Goal: Task Accomplishment & Management: Manage account settings

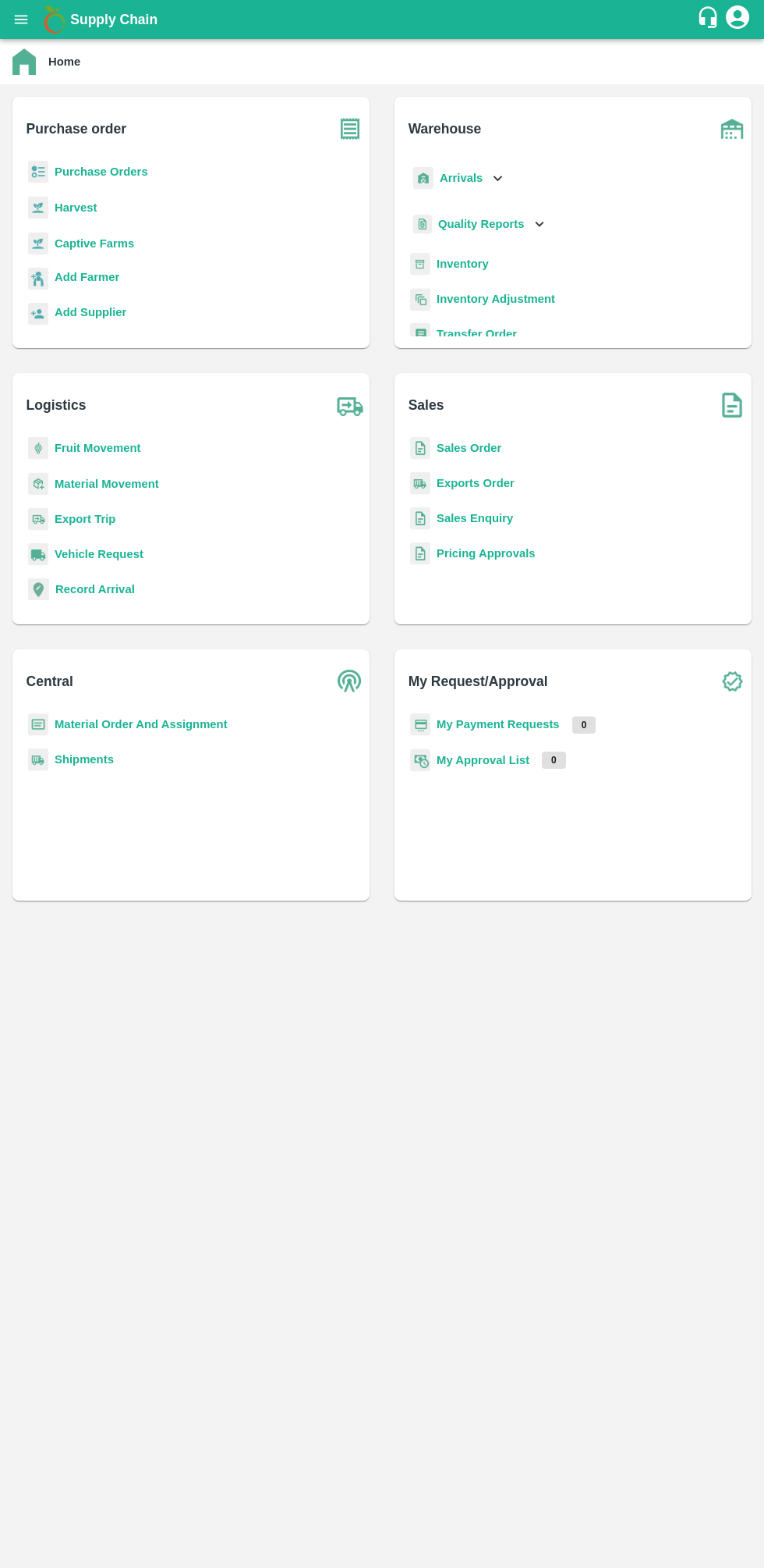
click at [480, 264] on b "Inventory" at bounding box center [463, 263] width 52 height 12
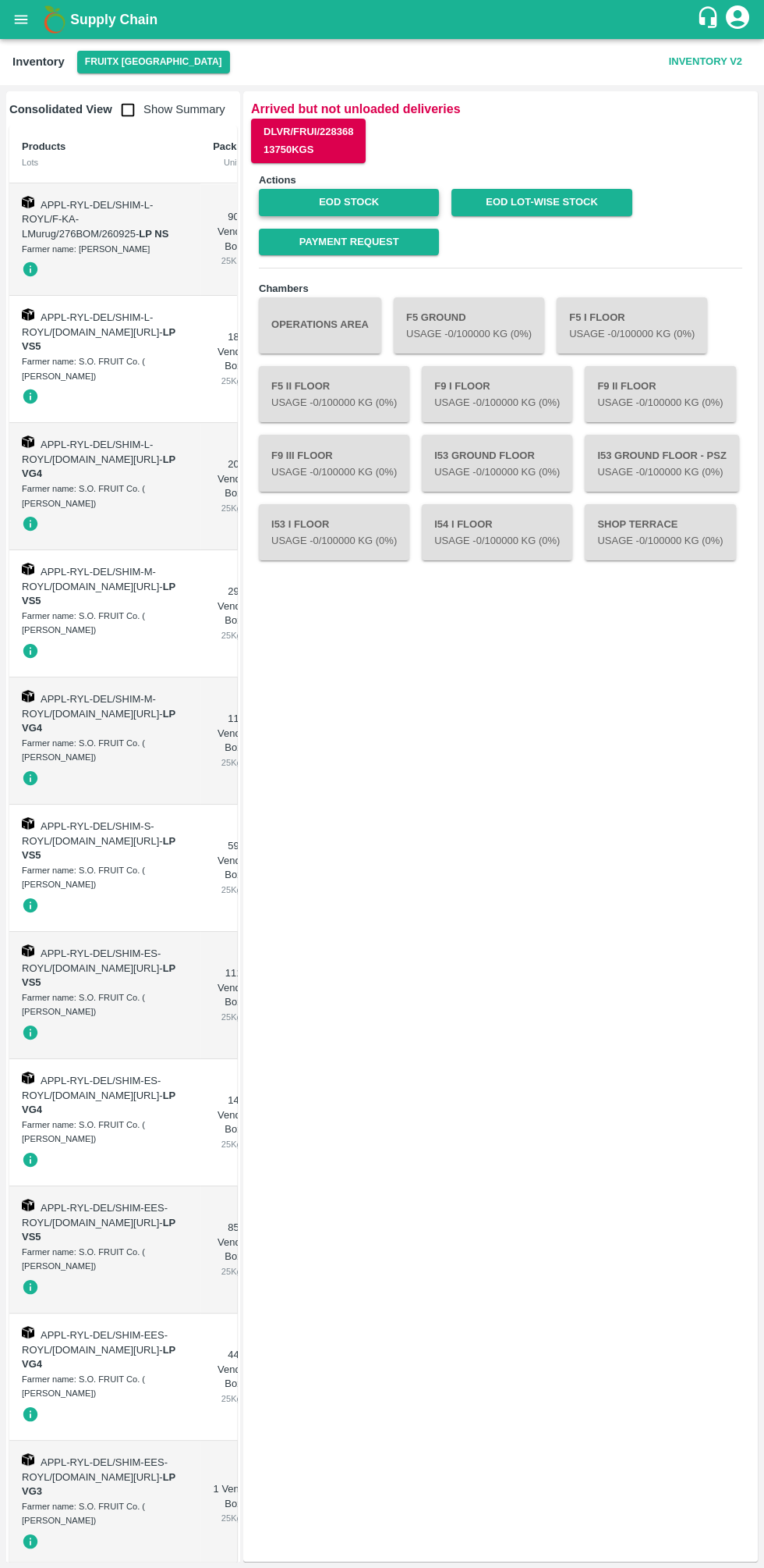
click at [374, 210] on link "EOD Stock" at bounding box center [349, 202] width 180 height 27
click at [22, 19] on icon "open drawer" at bounding box center [21, 19] width 13 height 8
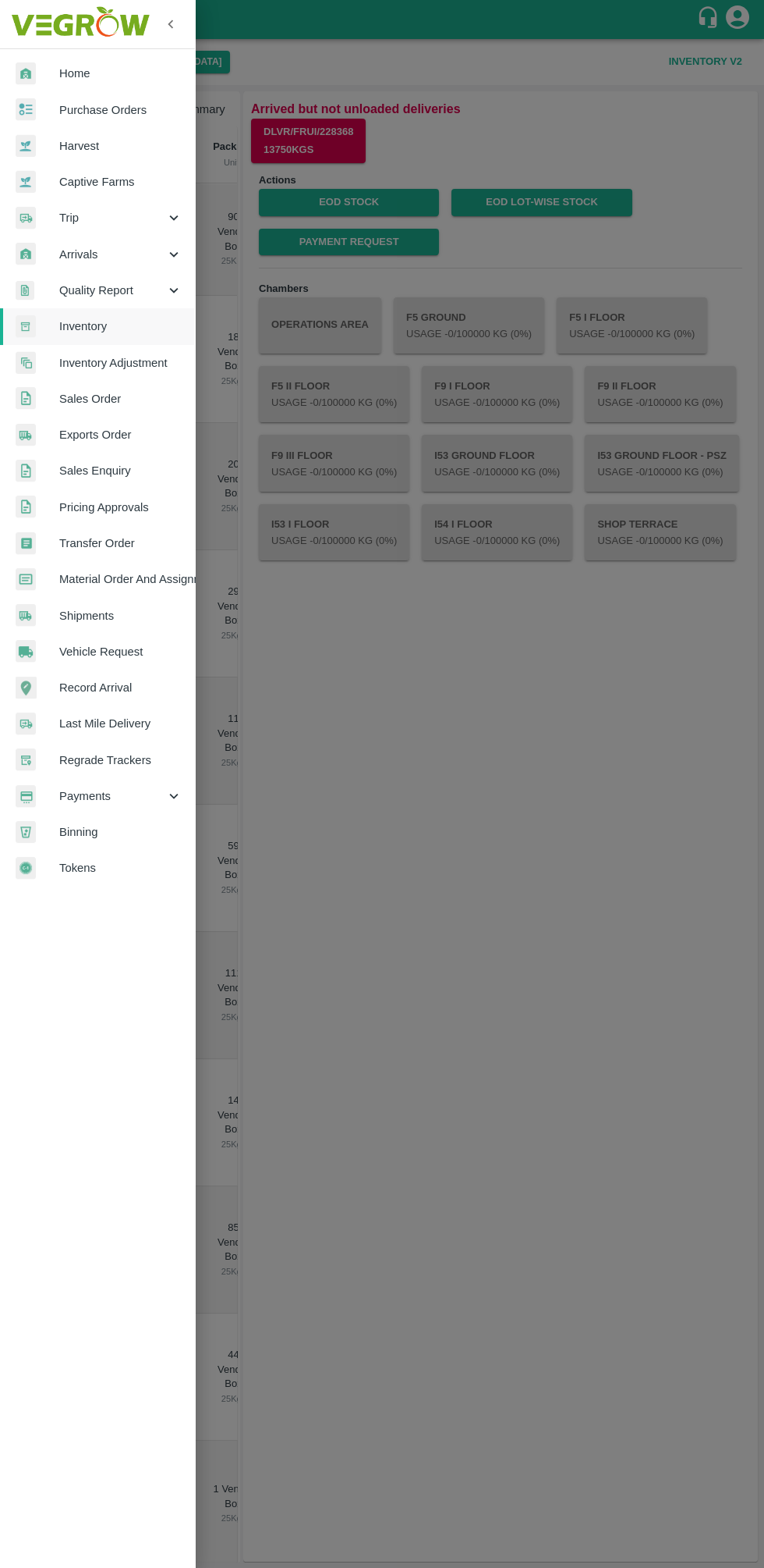
click at [123, 392] on span "Sales Order" at bounding box center [121, 399] width 123 height 17
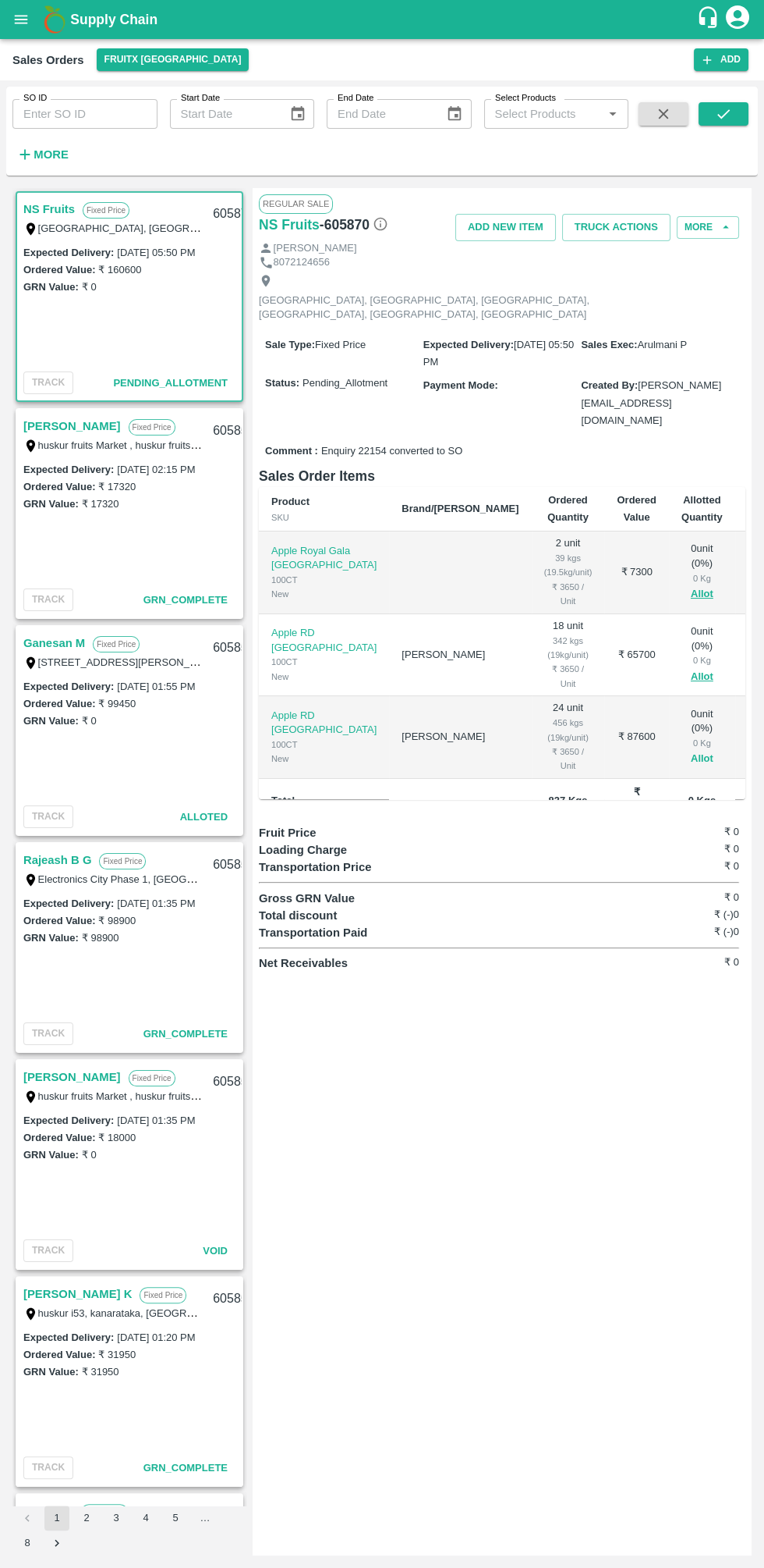
click at [691, 750] on button "Allot" at bounding box center [702, 758] width 22 height 18
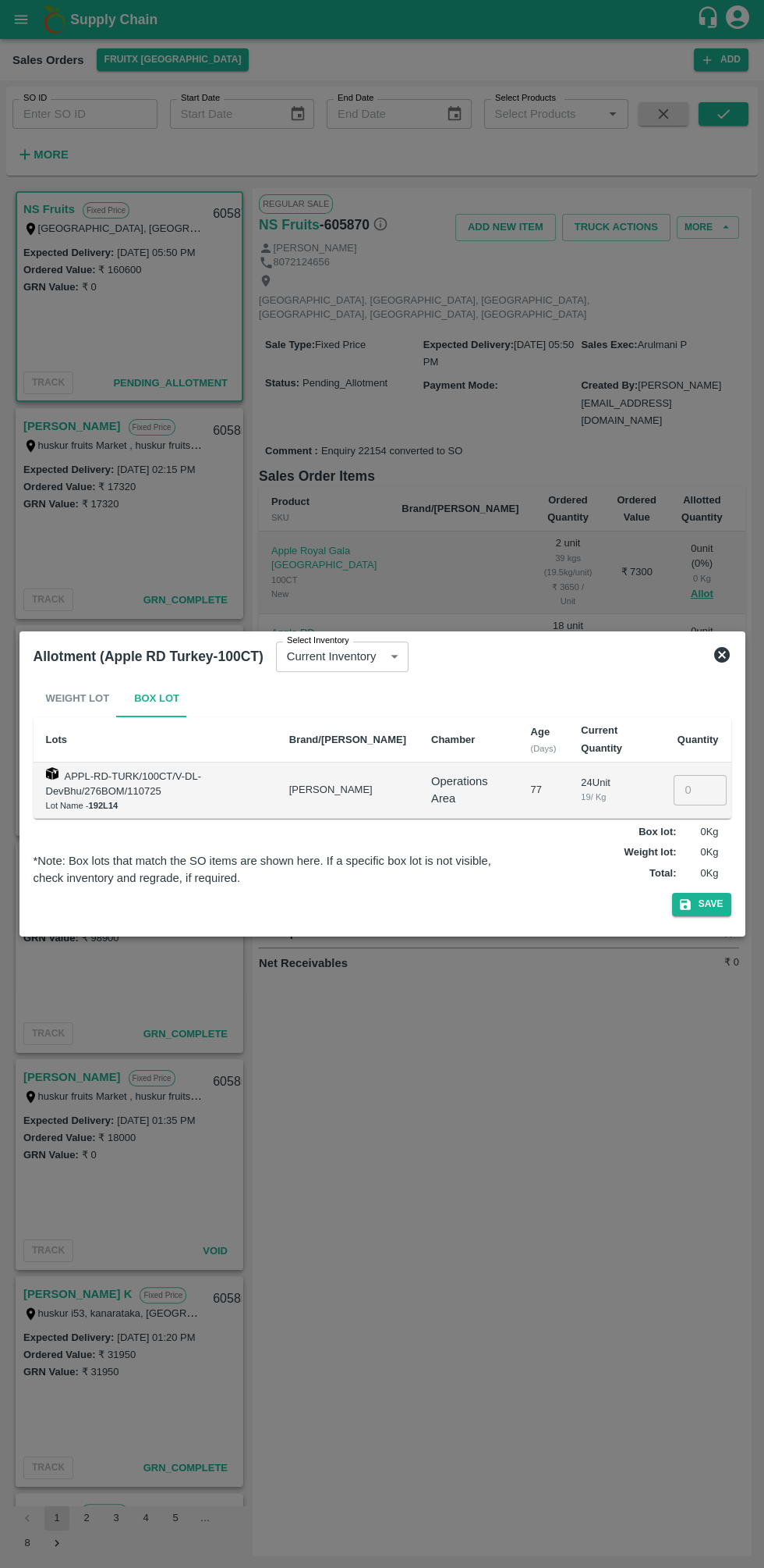
click at [693, 790] on input "number" at bounding box center [700, 790] width 53 height 30
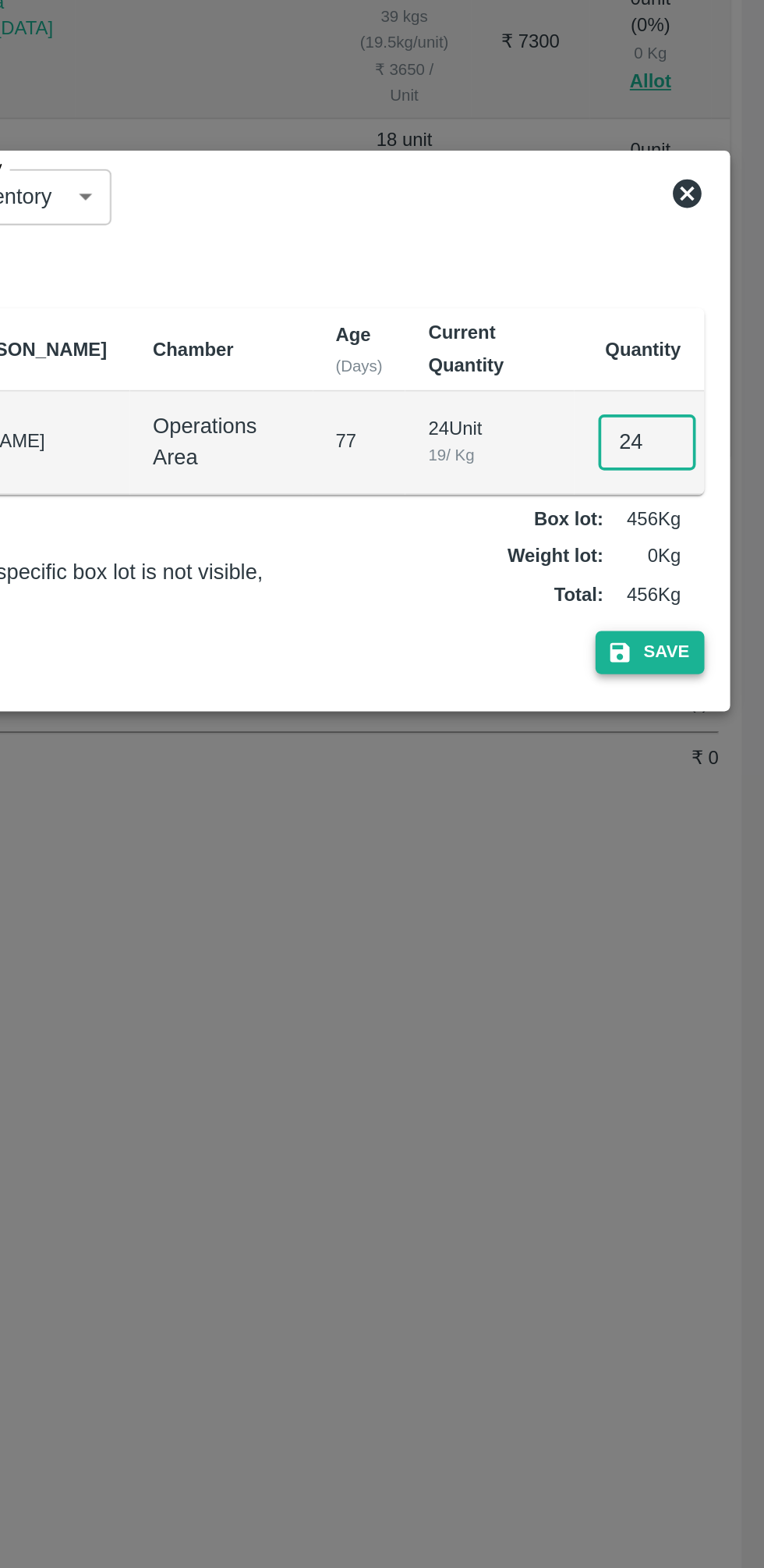
type input "24"
click at [727, 909] on button "Save" at bounding box center [702, 904] width 59 height 22
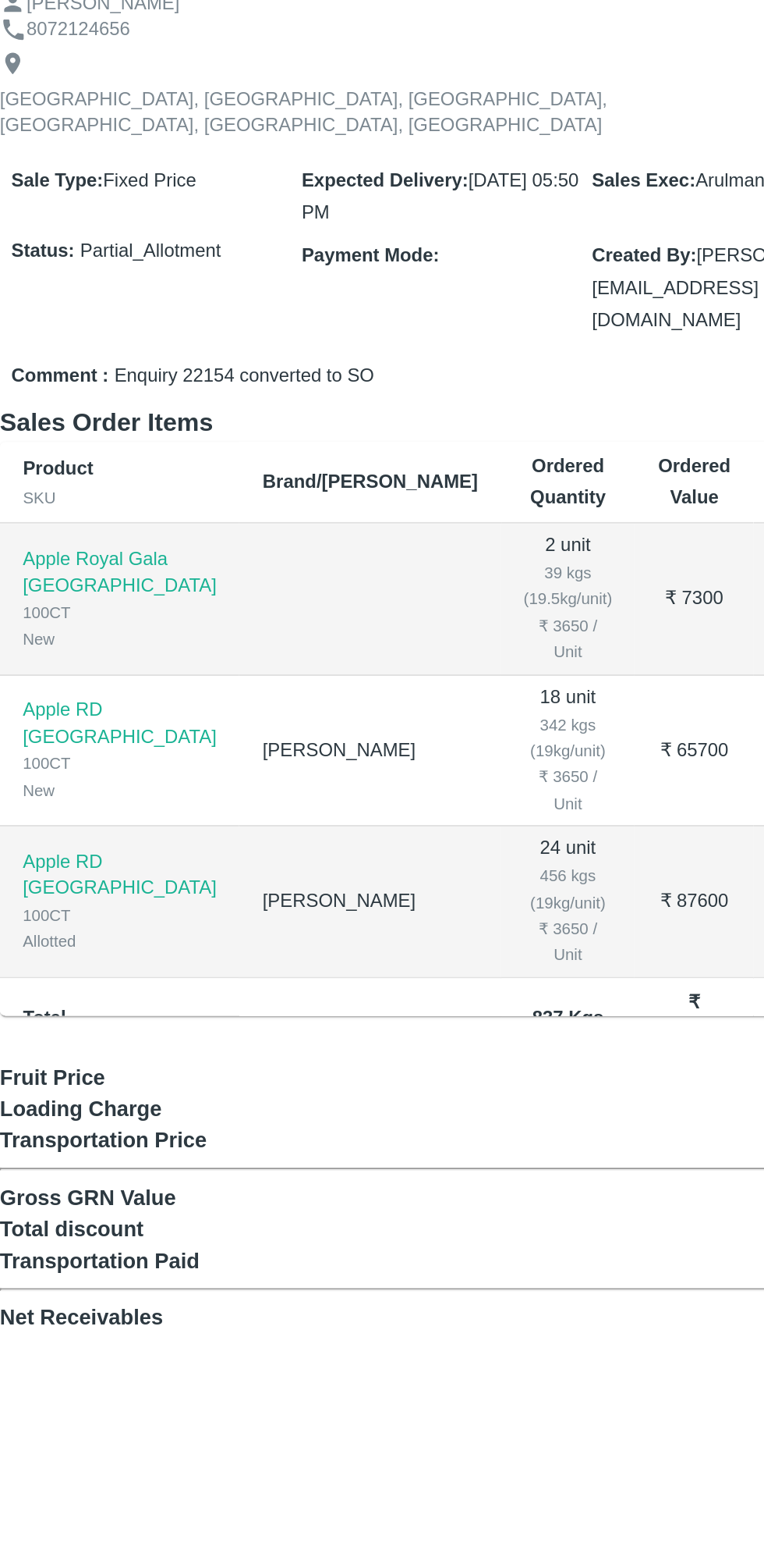
click at [691, 668] on button "Allot" at bounding box center [702, 676] width 22 height 18
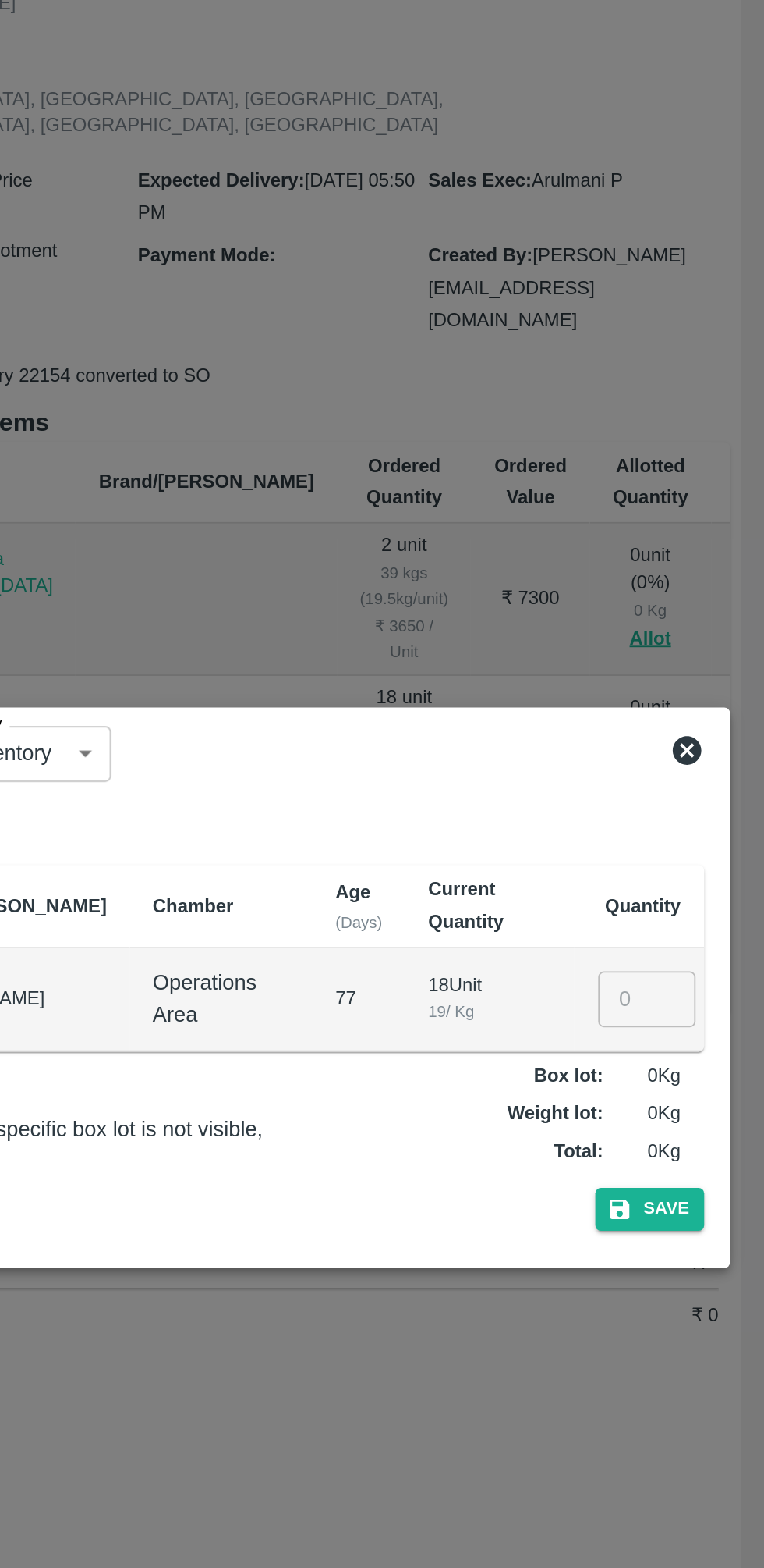
click at [693, 785] on input "number" at bounding box center [700, 790] width 53 height 30
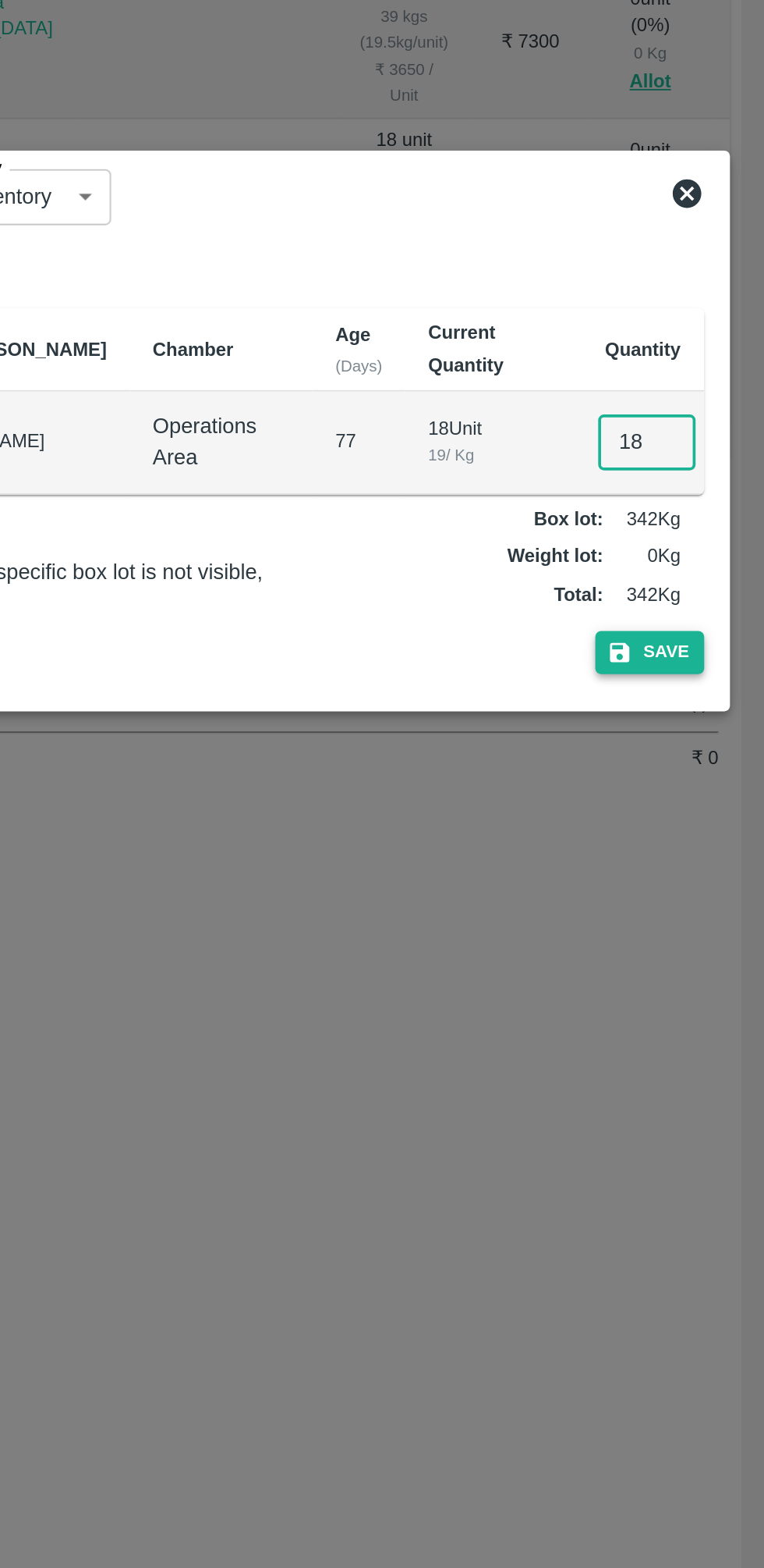
type input "18"
click at [718, 894] on button "Save" at bounding box center [702, 904] width 59 height 22
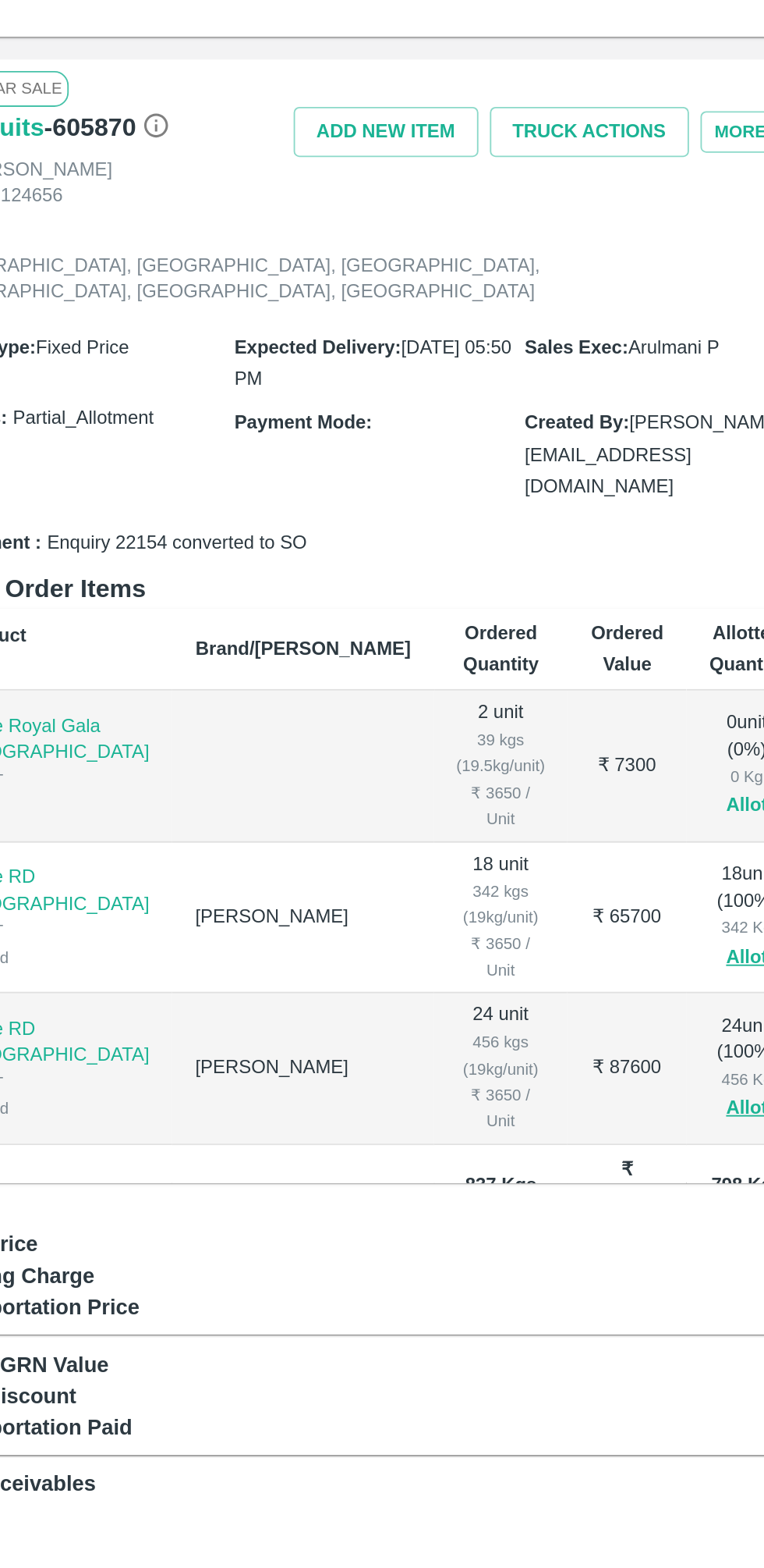
click at [691, 585] on button "Allot" at bounding box center [702, 594] width 22 height 18
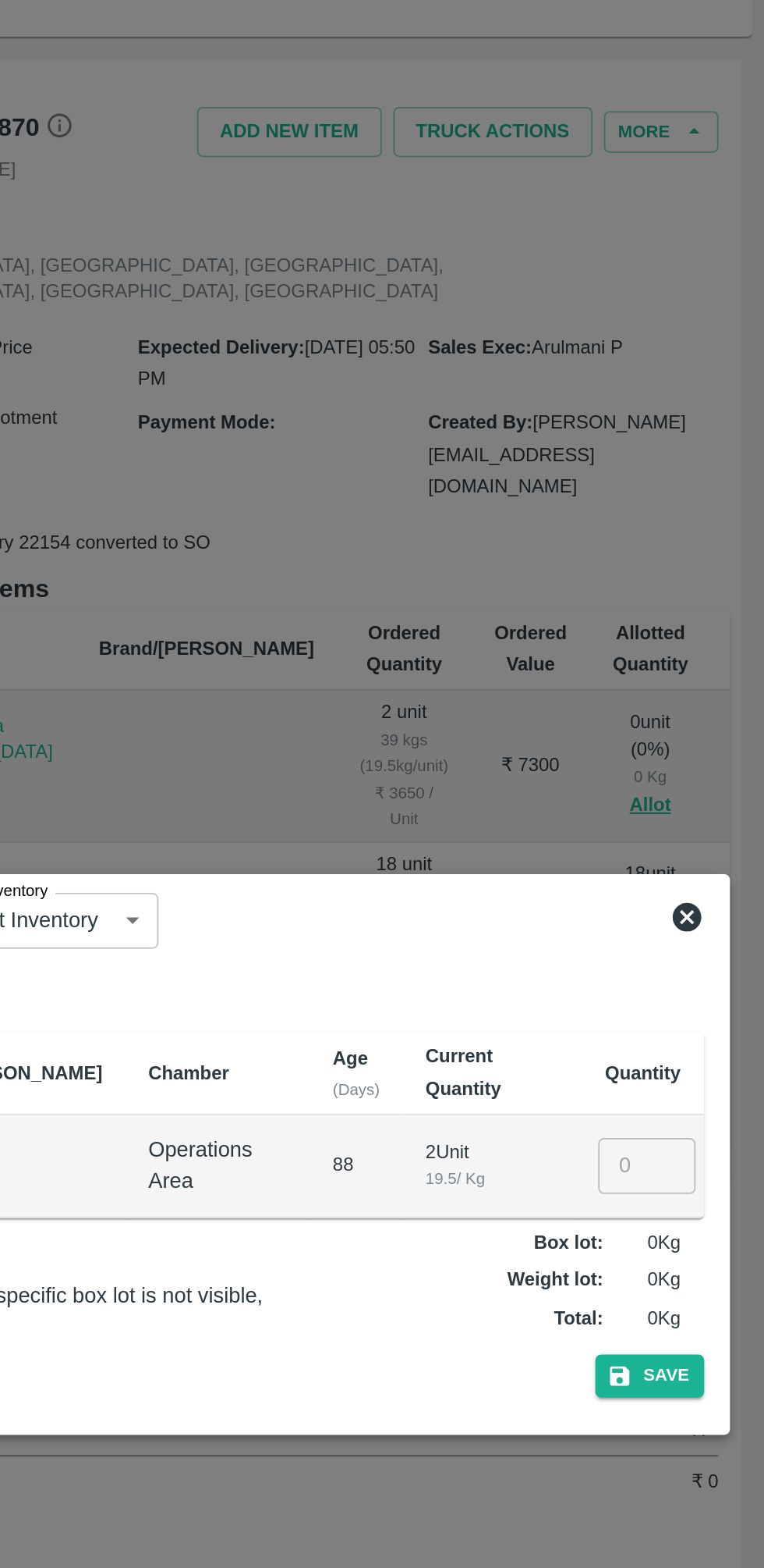
click at [694, 791] on input "number" at bounding box center [700, 790] width 53 height 30
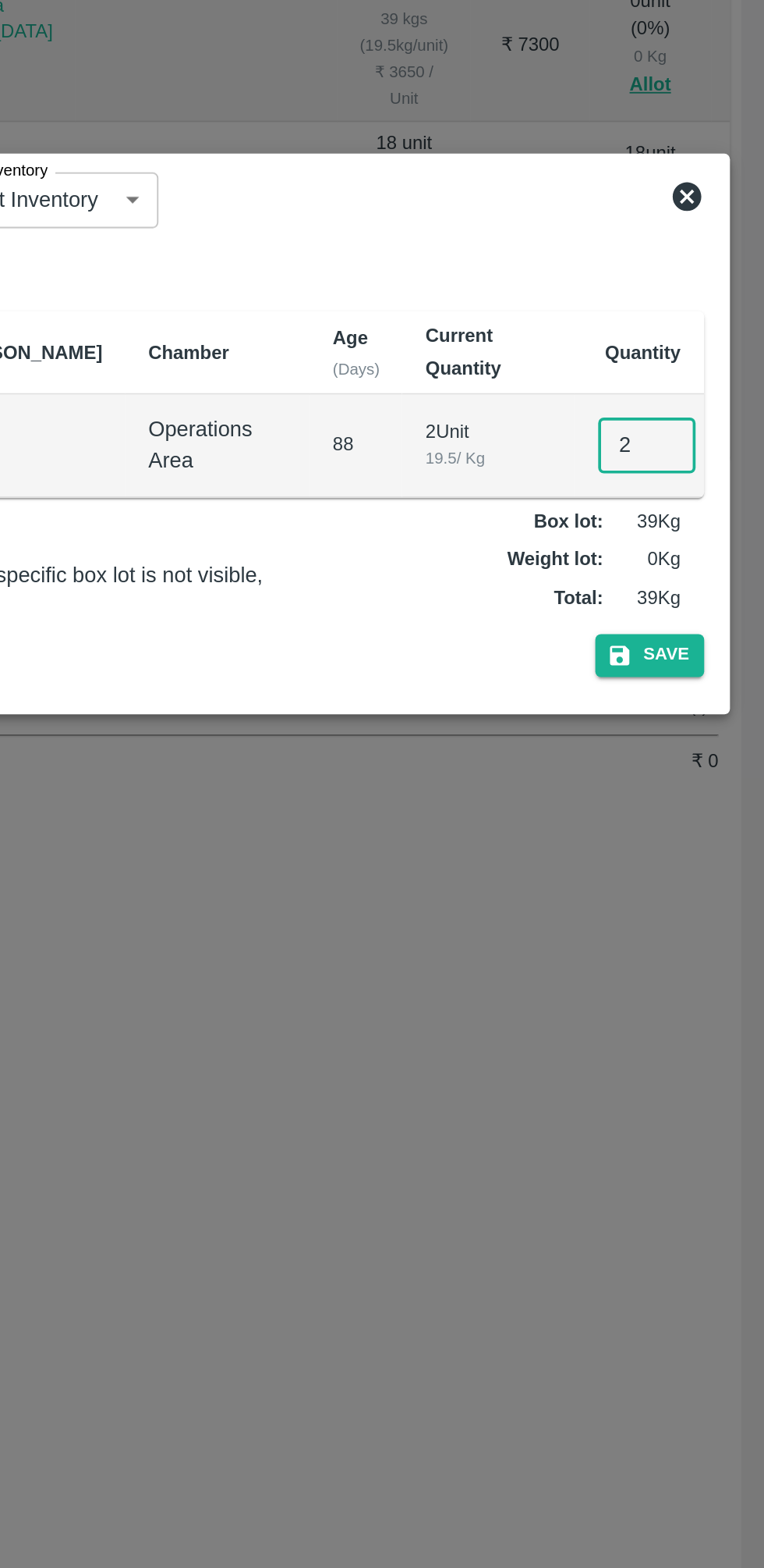
type input "2"
click at [699, 896] on button "Save" at bounding box center [702, 904] width 59 height 22
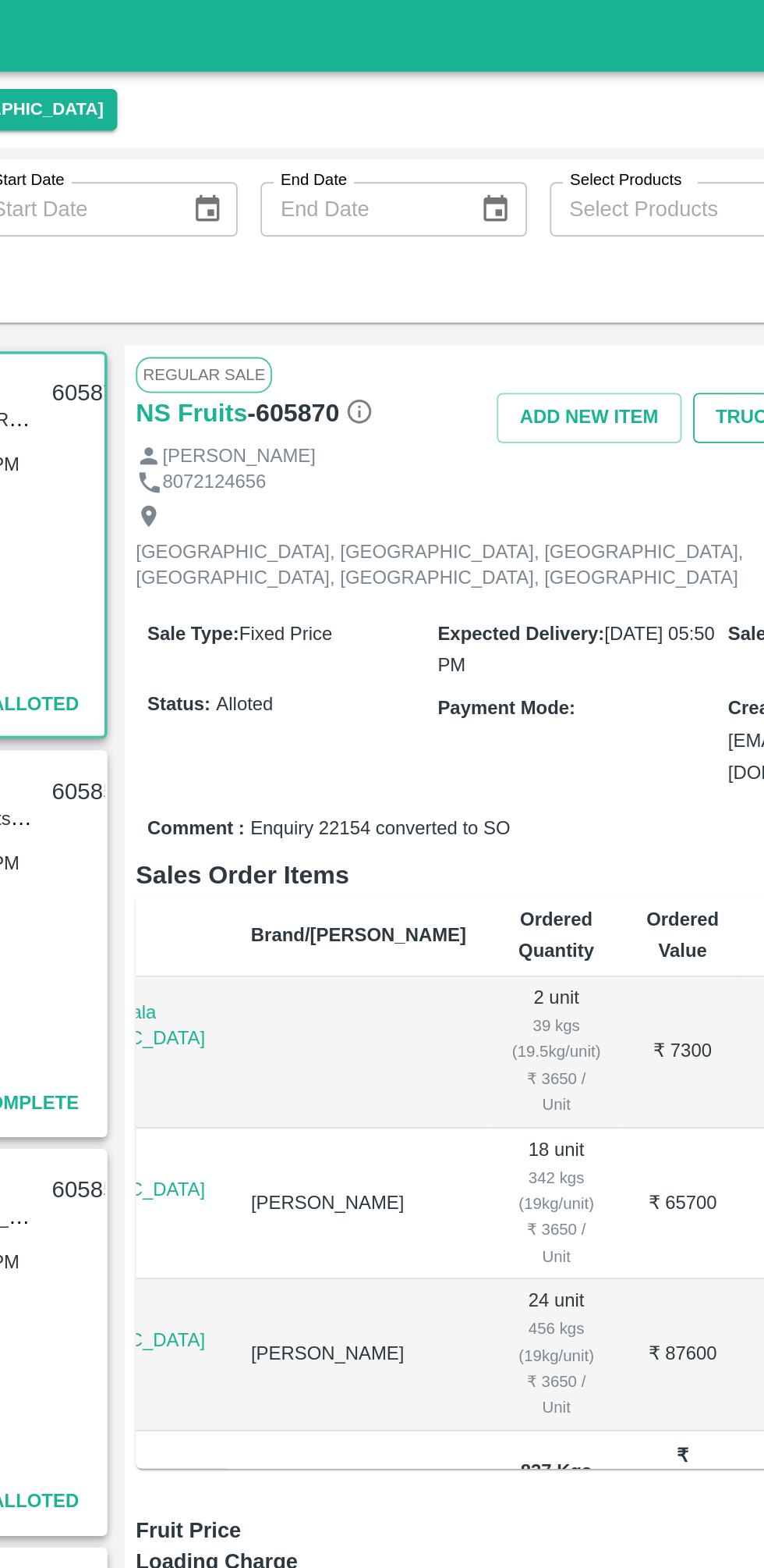
click at [629, 226] on button "Truck Actions" at bounding box center [616, 227] width 109 height 27
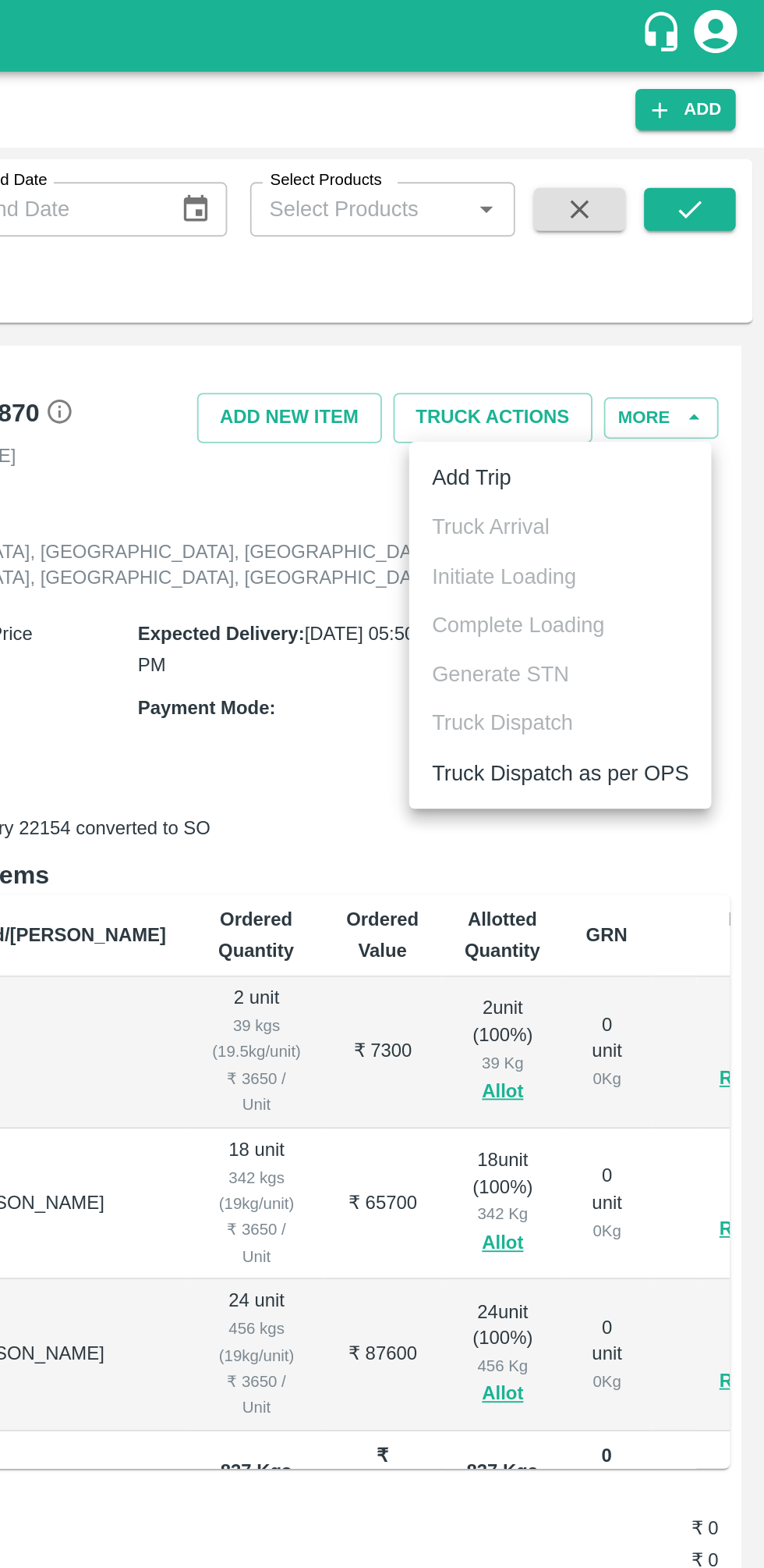
click at [649, 248] on li "Add Trip" at bounding box center [653, 260] width 164 height 27
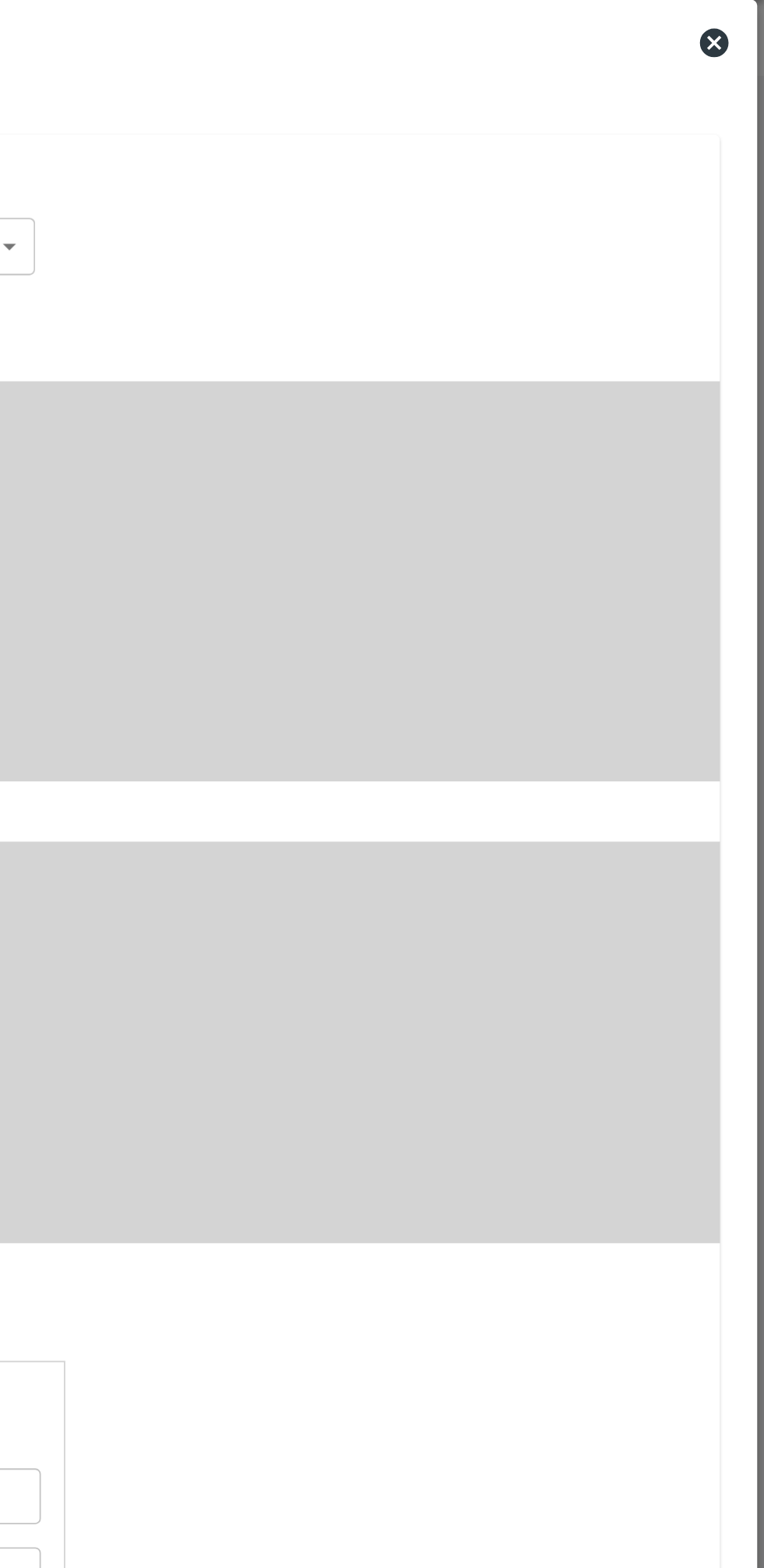
radio input "true"
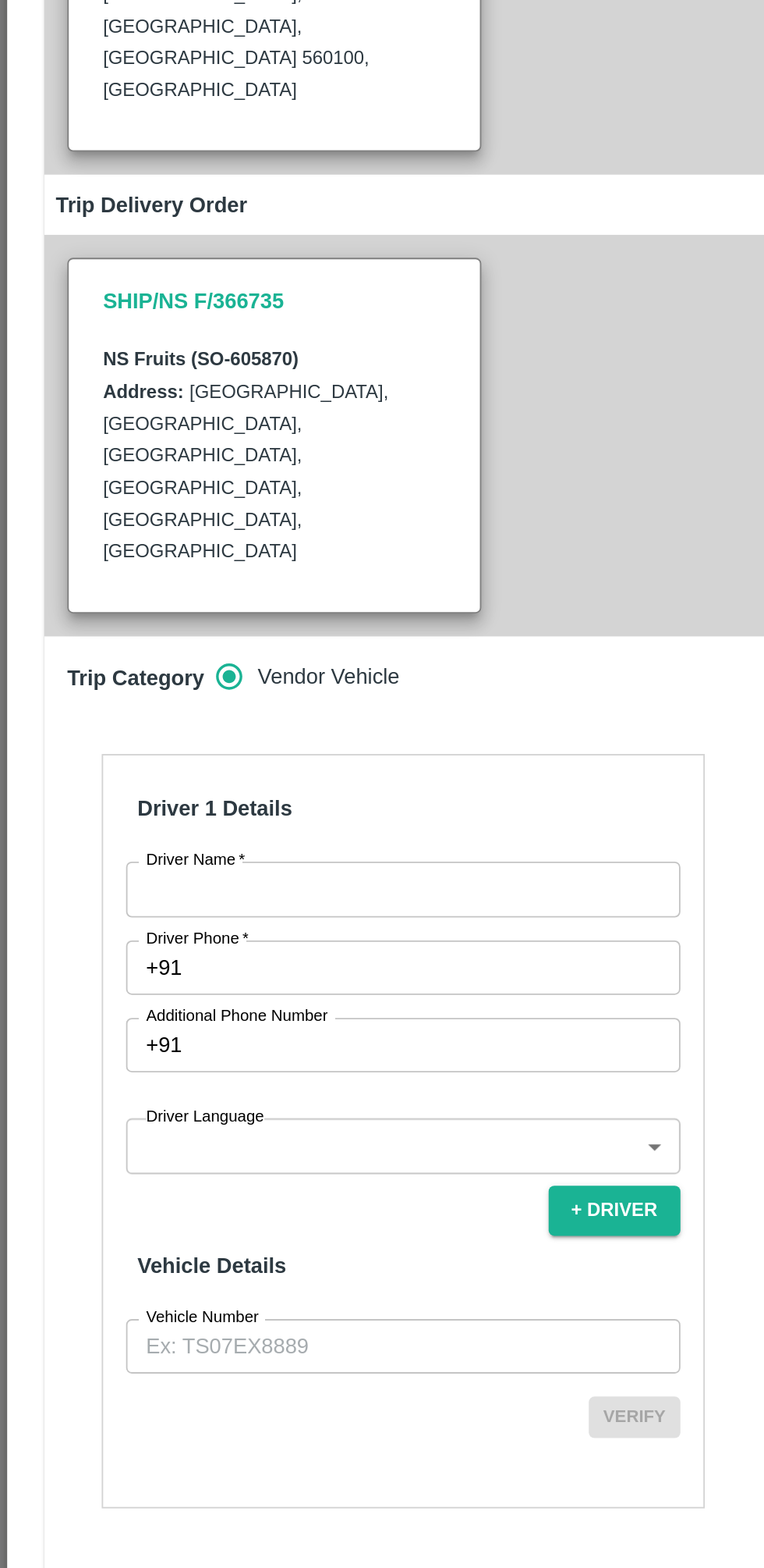
click at [295, 838] on input "Driver Name   *" at bounding box center [219, 853] width 302 height 30
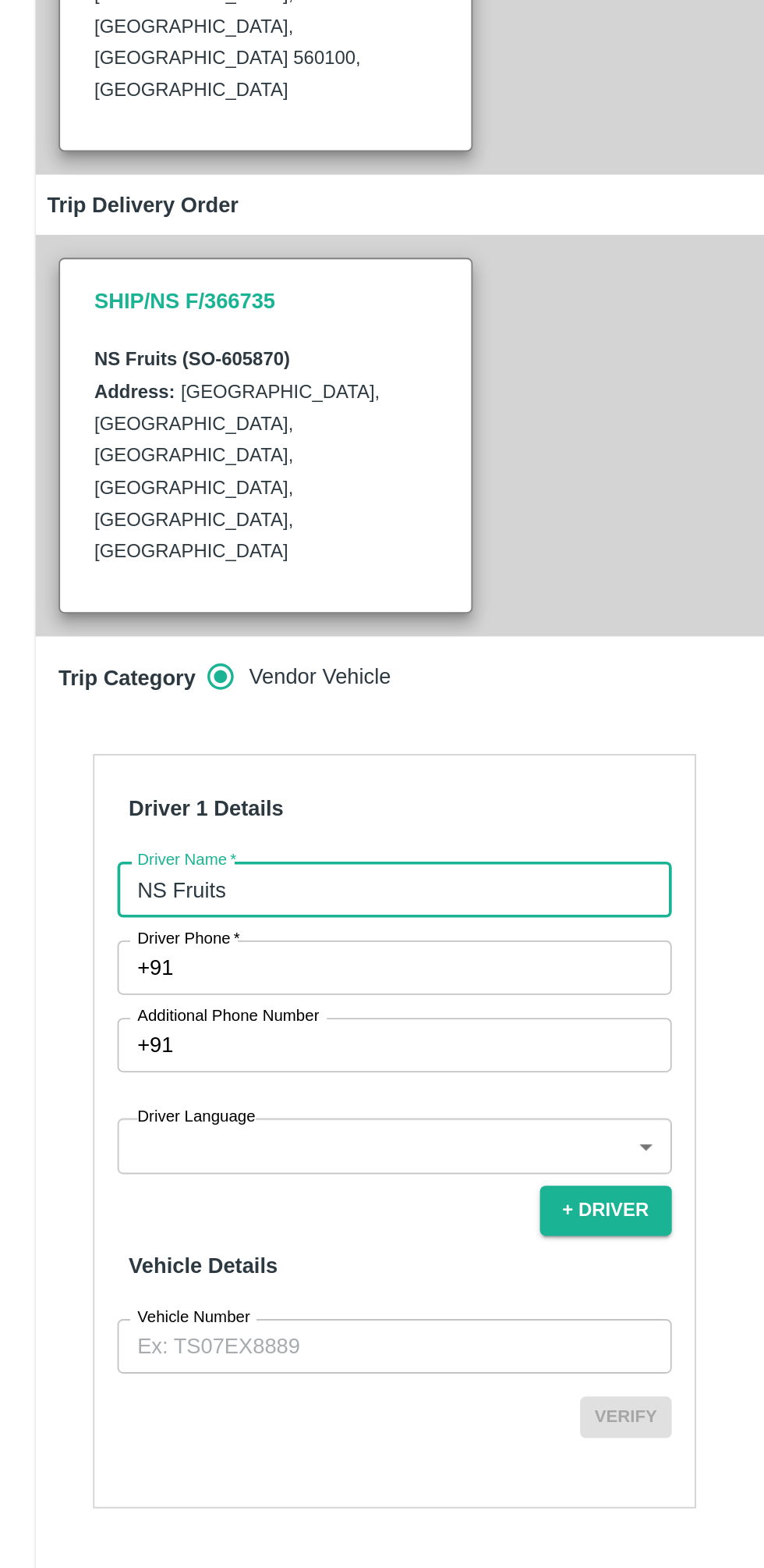
type input "NS Fruits"
click at [288, 882] on input "Driver Phone   *" at bounding box center [238, 896] width 265 height 30
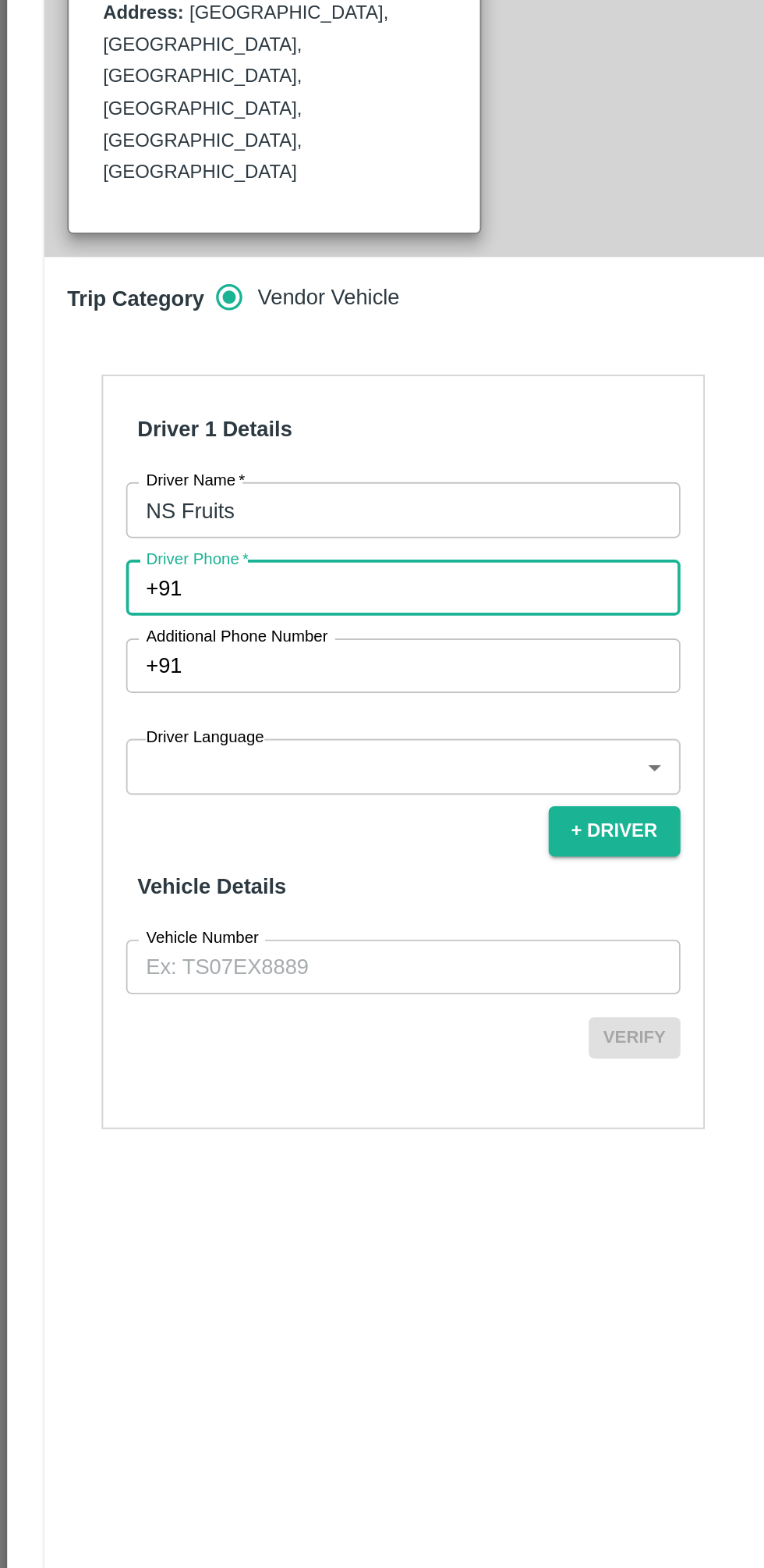
type input "7587943780"
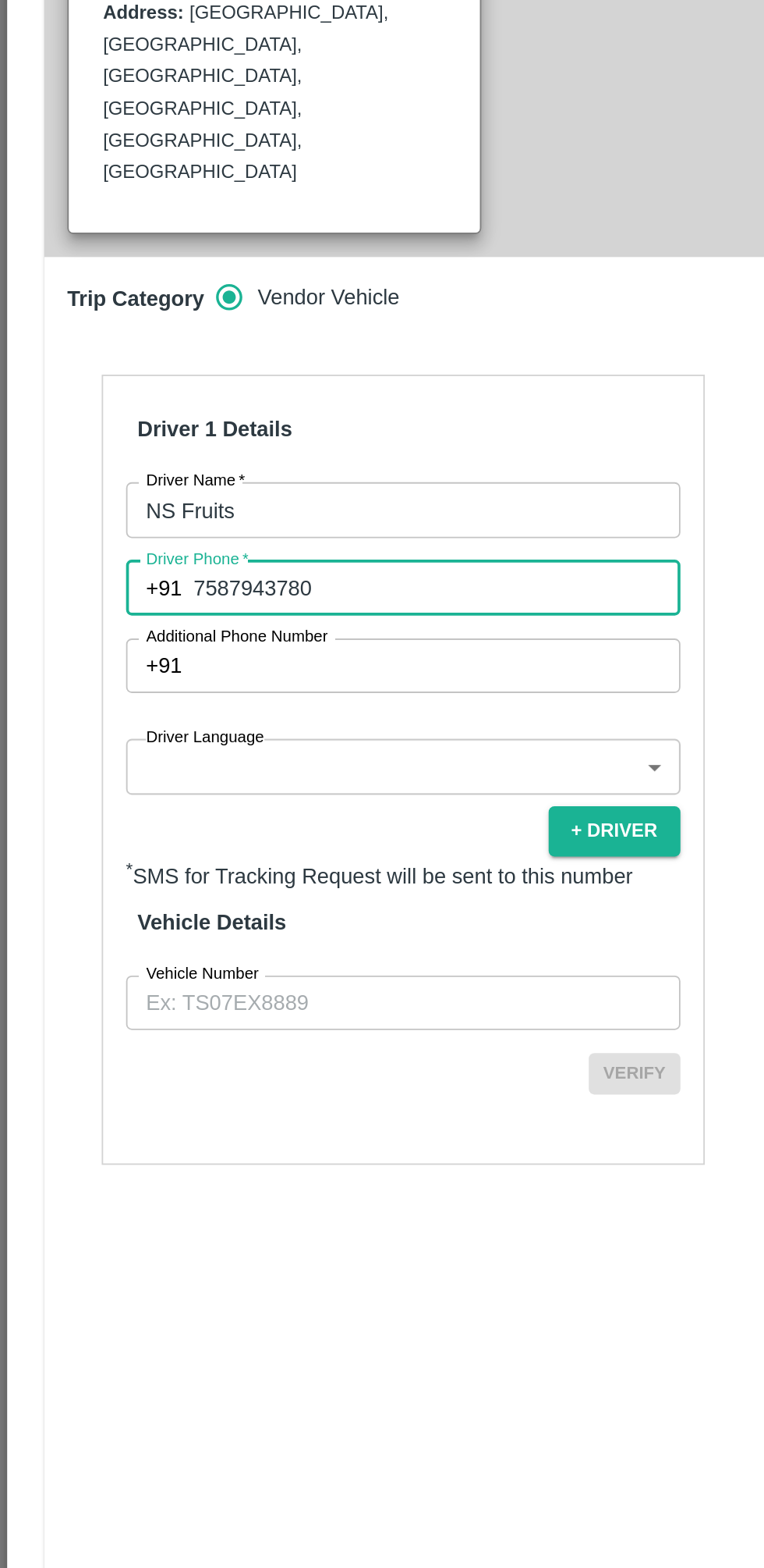
click at [278, 892] on body "Supply Chain Sales Orders FruitX [GEOGRAPHIC_DATA] Add SO ID SO ID Start Date S…" at bounding box center [382, 784] width 764 height 1568
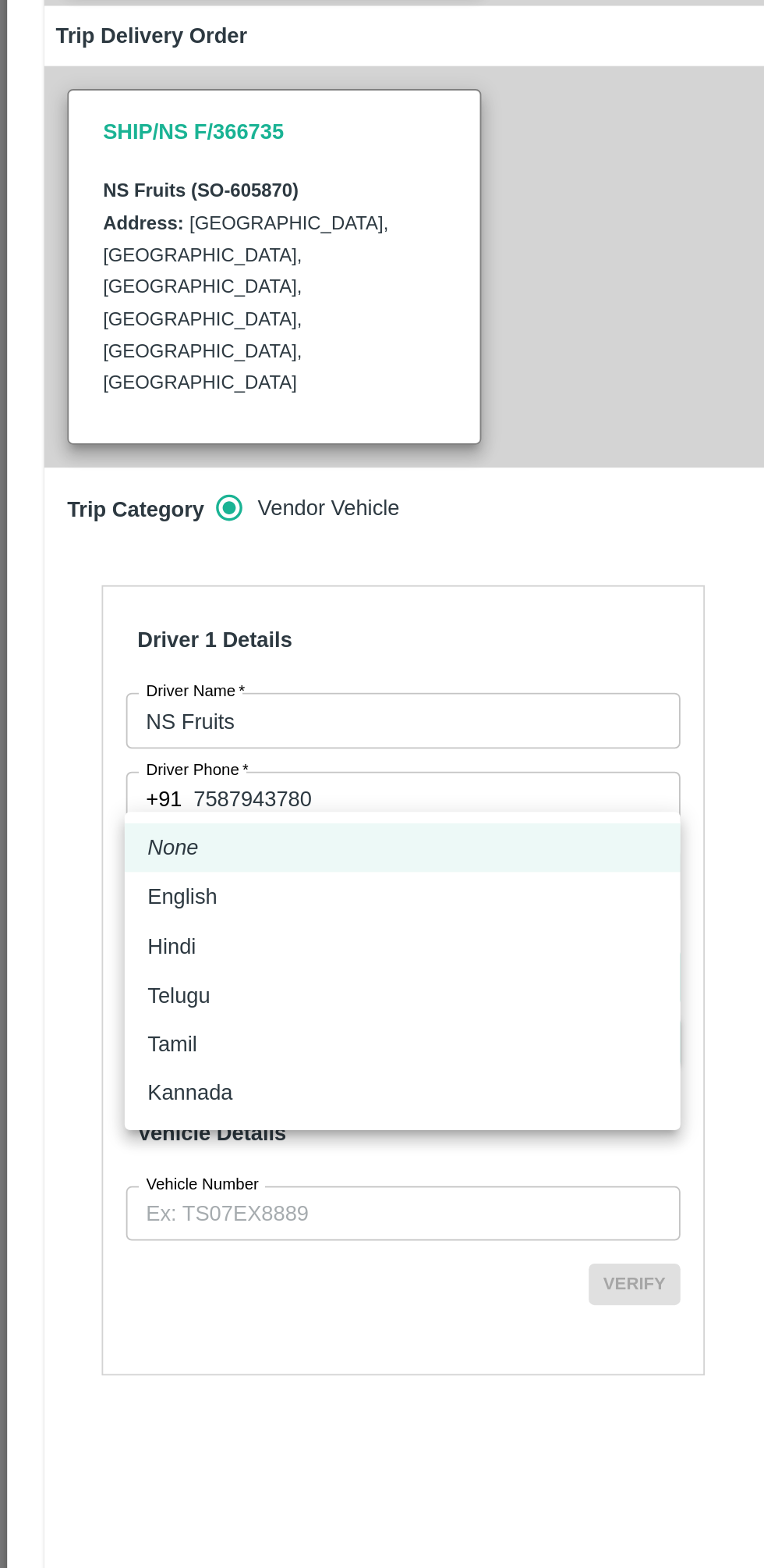
click at [143, 1024] on div "Tamil" at bounding box center [219, 1029] width 278 height 17
type input "ta"
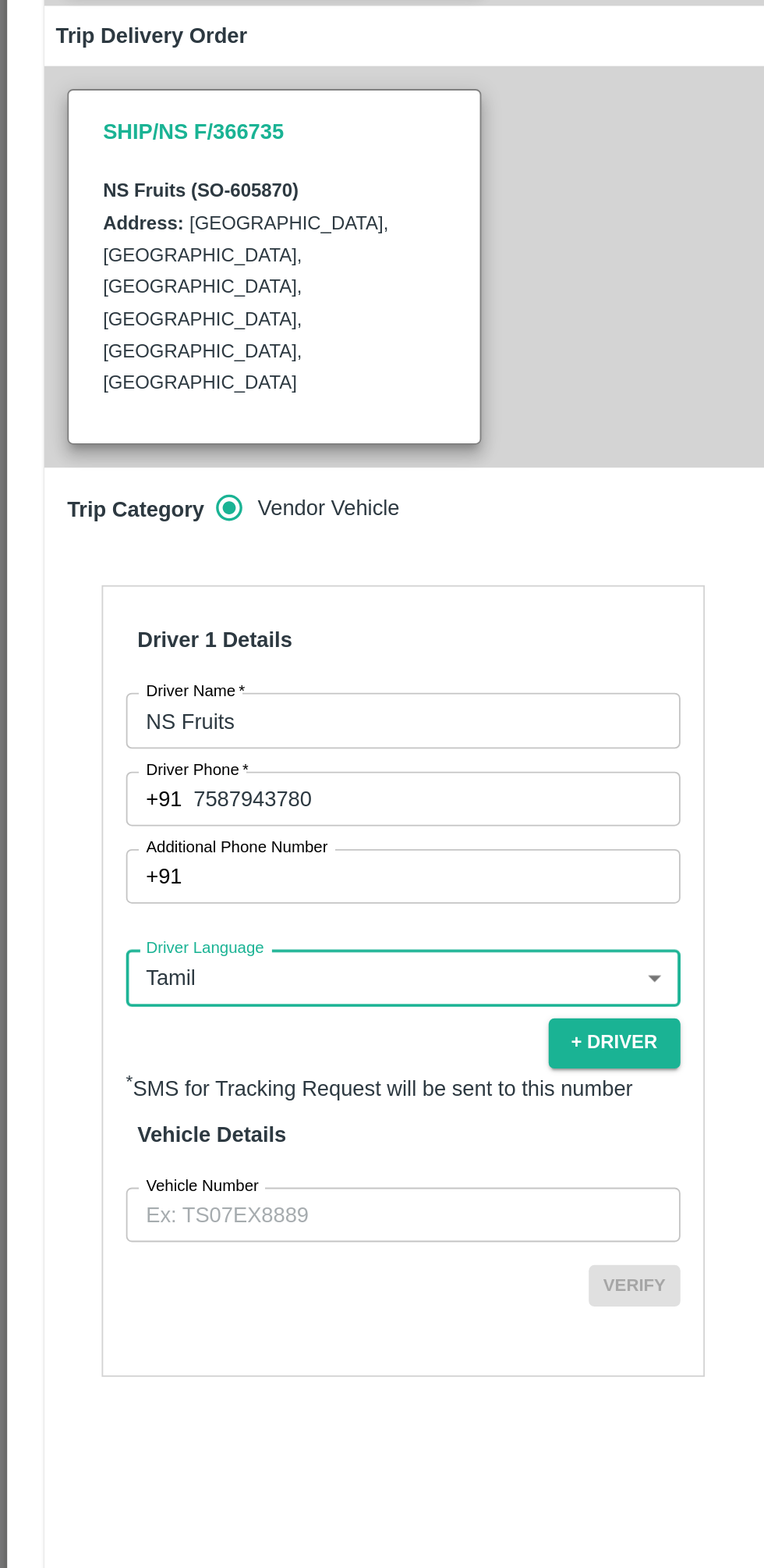
click at [232, 989] on div "Driver 1 Details Driver Name   * NS Fruits Driver Name Driver Phone   * [PHONE_…" at bounding box center [220, 995] width 329 height 431
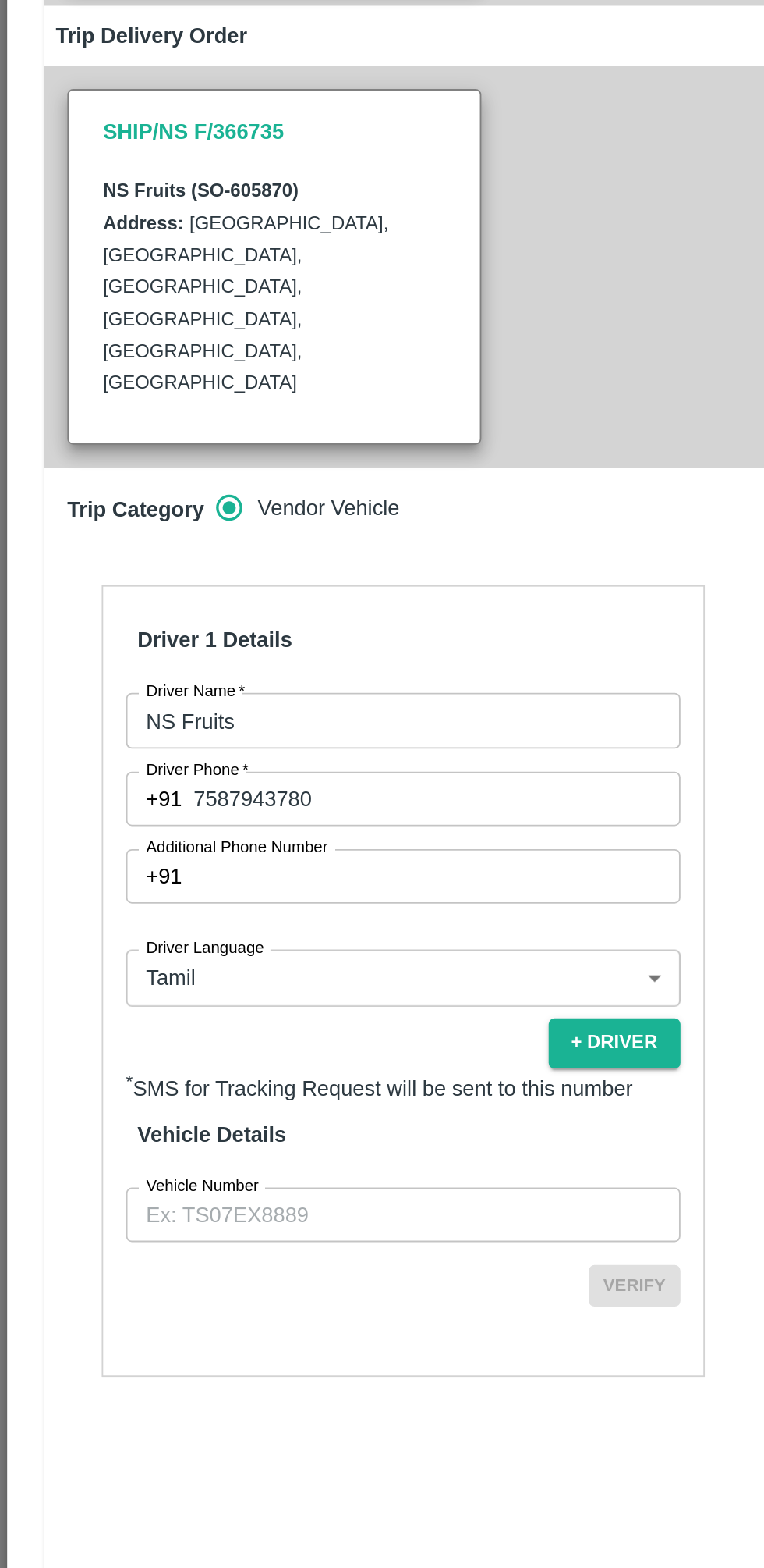
click at [232, 1107] on input "Vehicle Number" at bounding box center [219, 1122] width 302 height 30
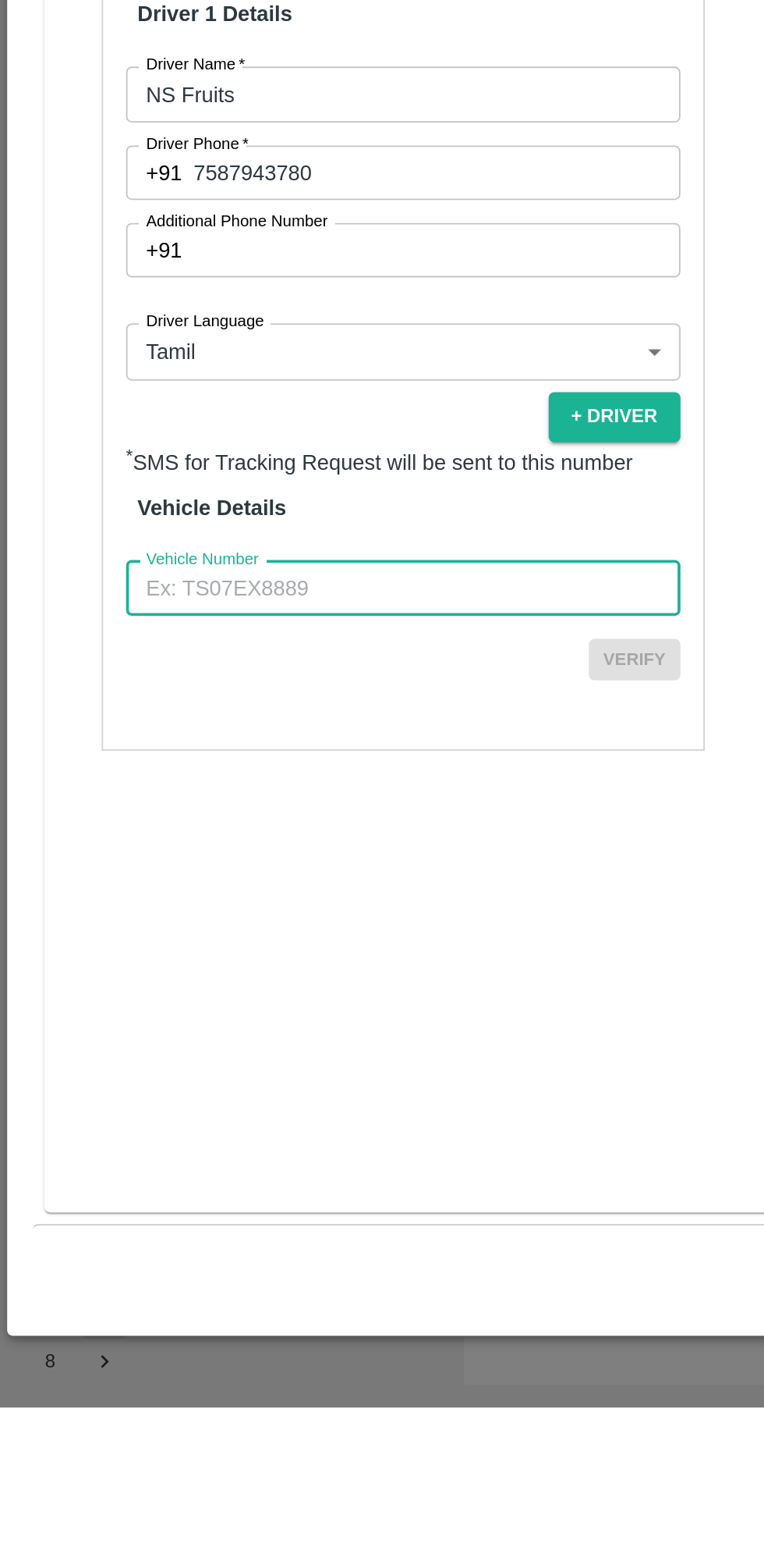
type input "TN06EY4587"
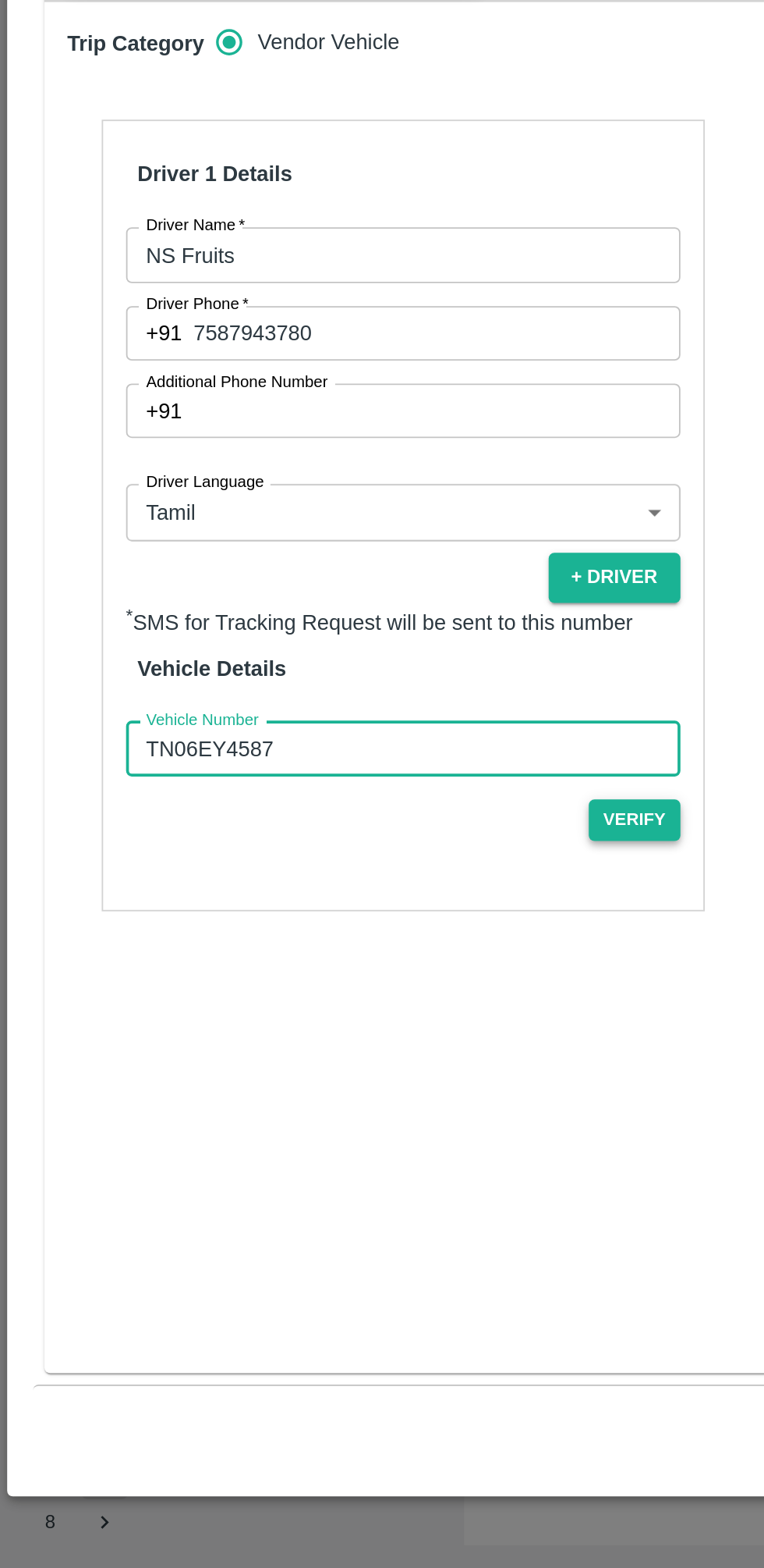
click at [349, 1150] on button "Verify" at bounding box center [345, 1161] width 50 height 22
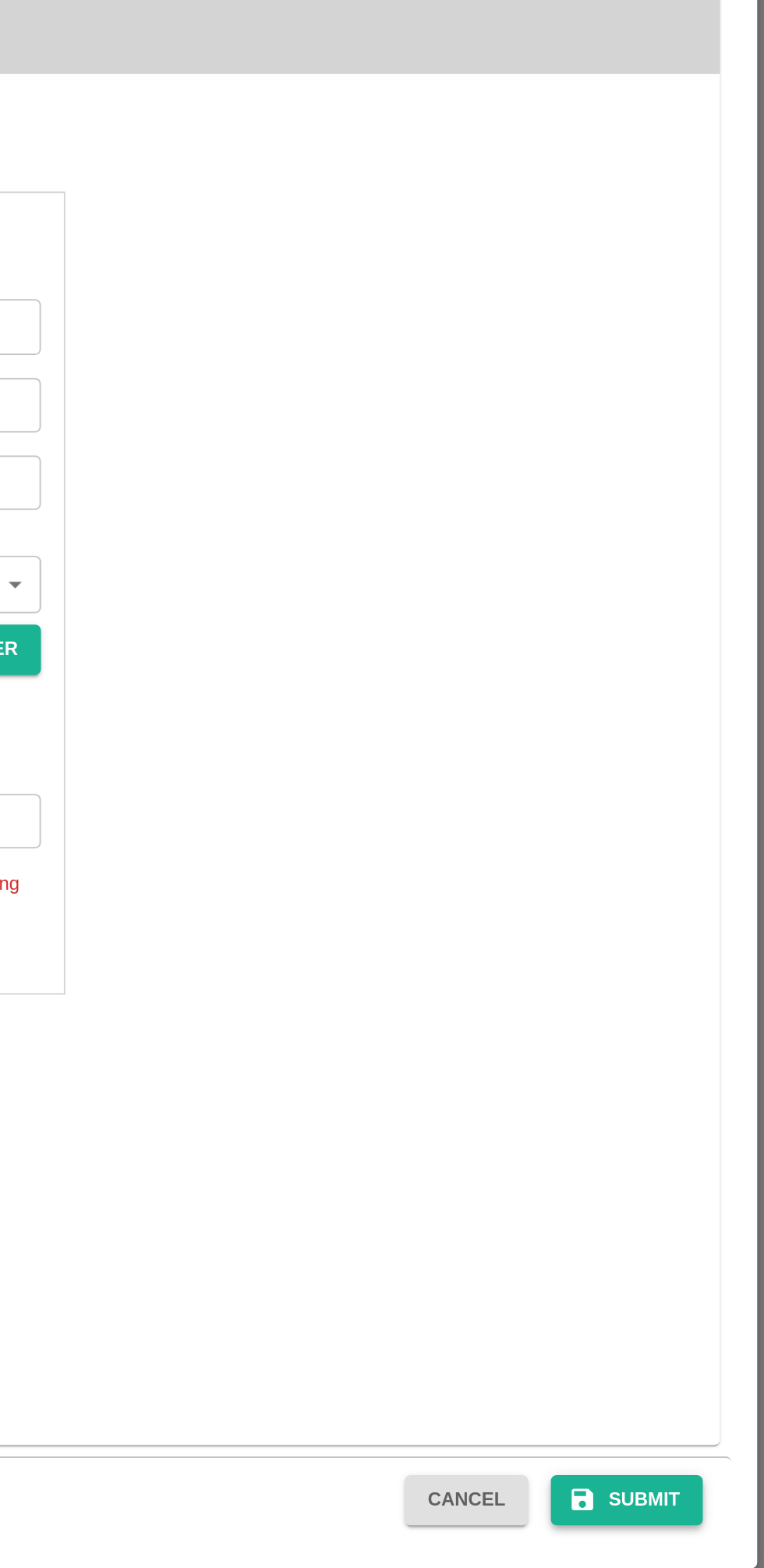
click at [690, 1486] on button "Submit" at bounding box center [689, 1491] width 83 height 27
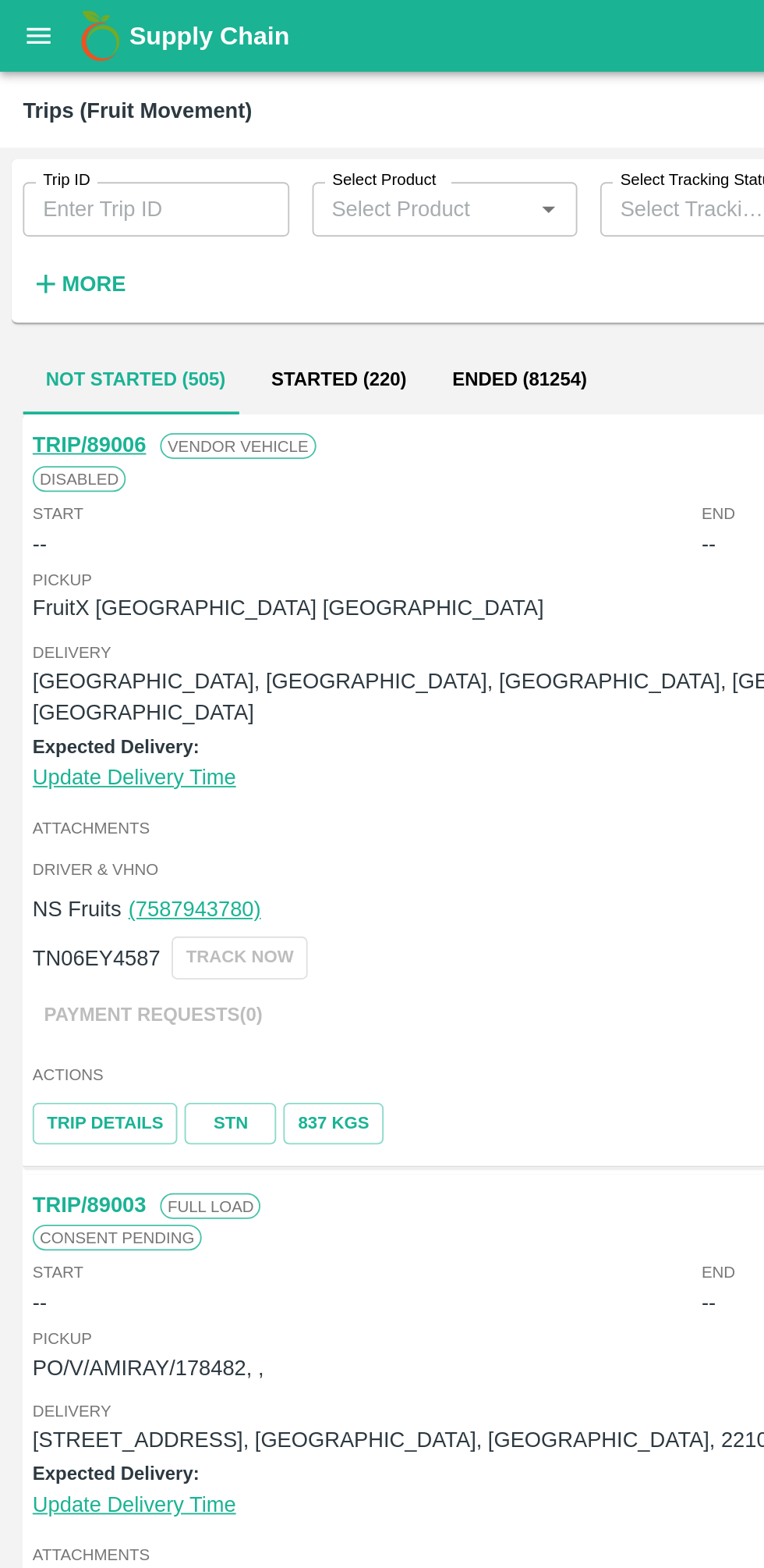
click at [24, 17] on icon "open drawer" at bounding box center [20, 20] width 17 height 17
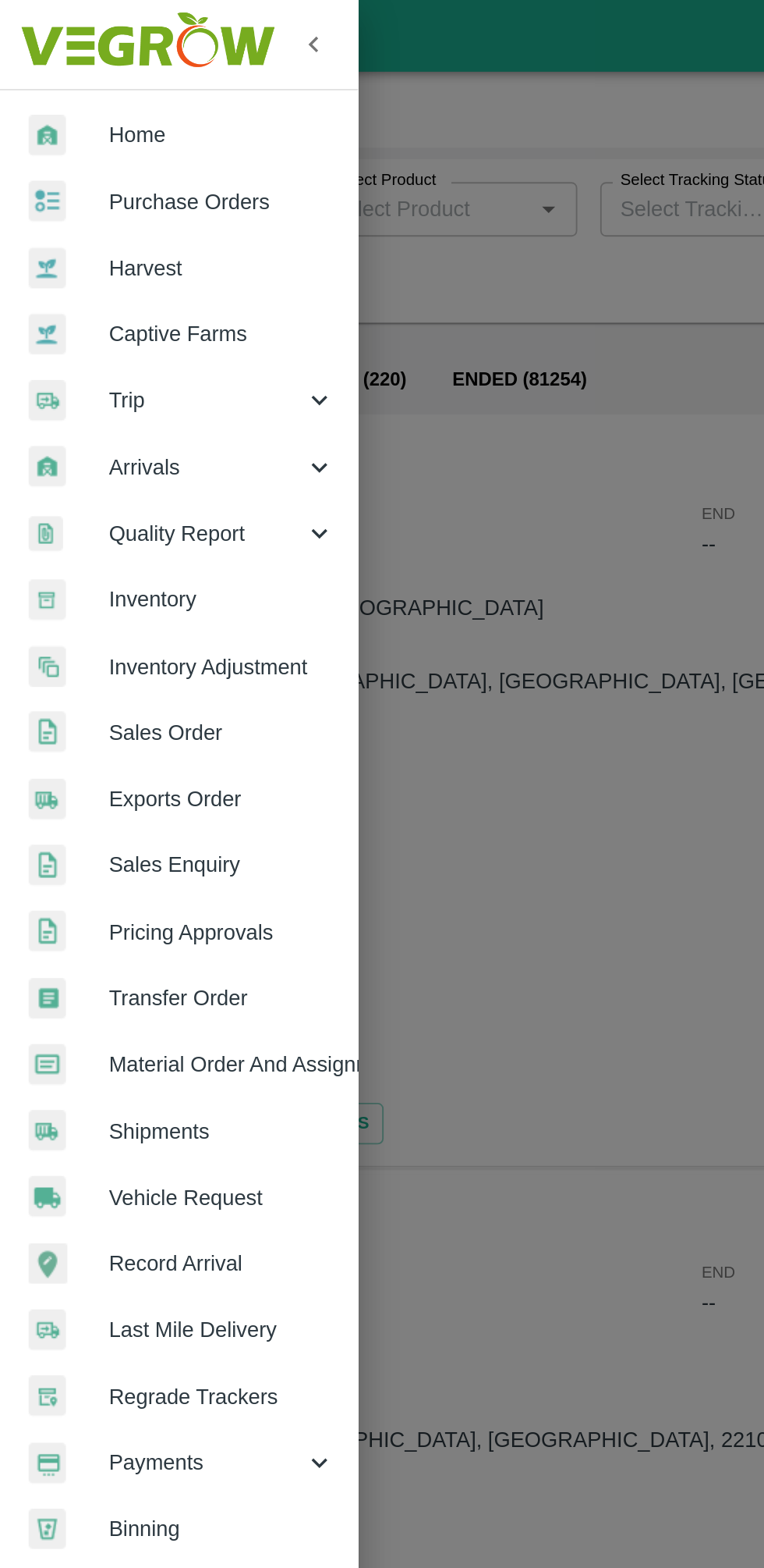
click at [122, 405] on span "Sales Order" at bounding box center [121, 399] width 123 height 17
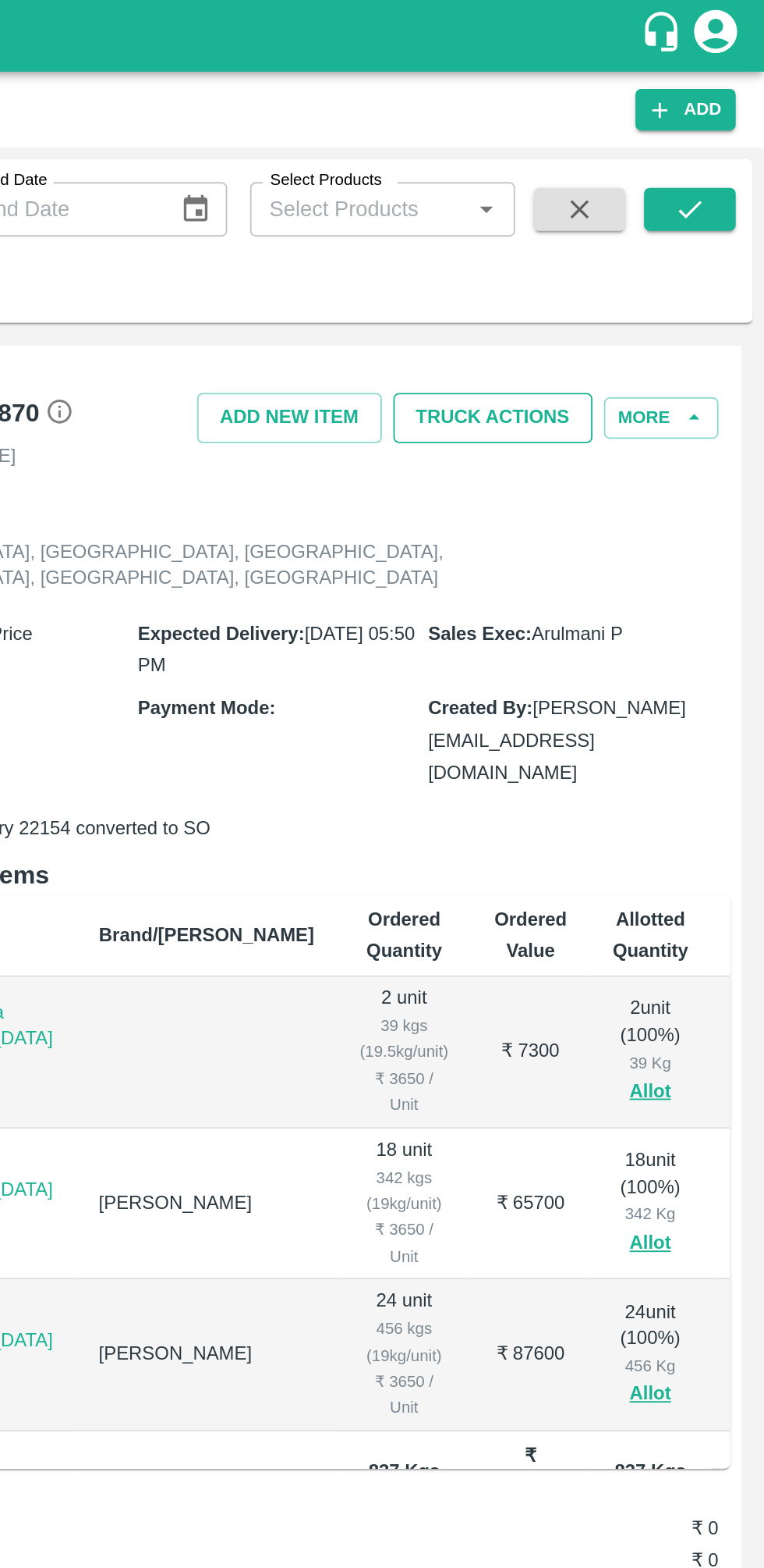
click at [632, 227] on button "Truck Actions" at bounding box center [616, 227] width 109 height 27
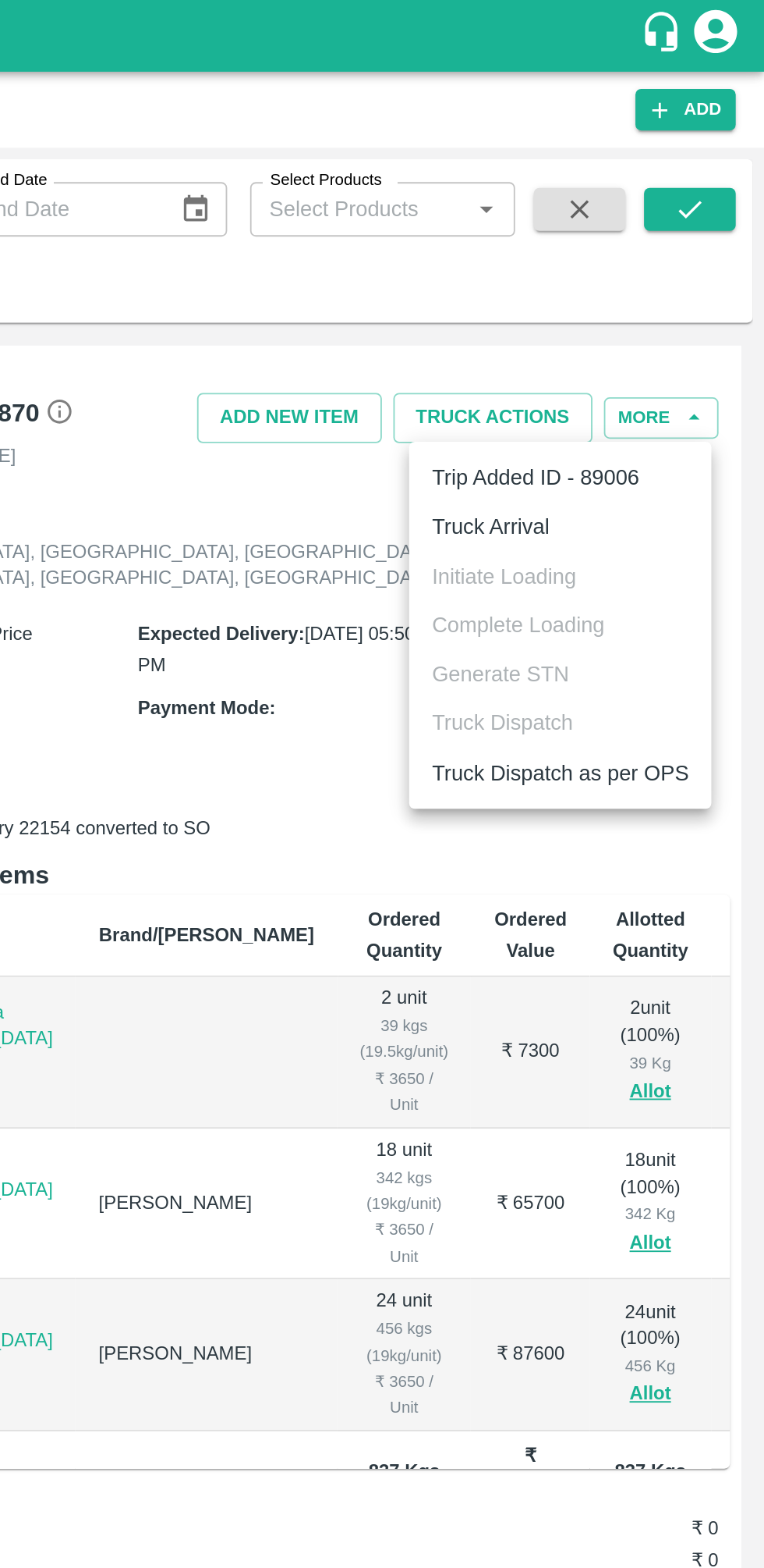
click at [646, 285] on li "Truck Arrival" at bounding box center [653, 286] width 164 height 27
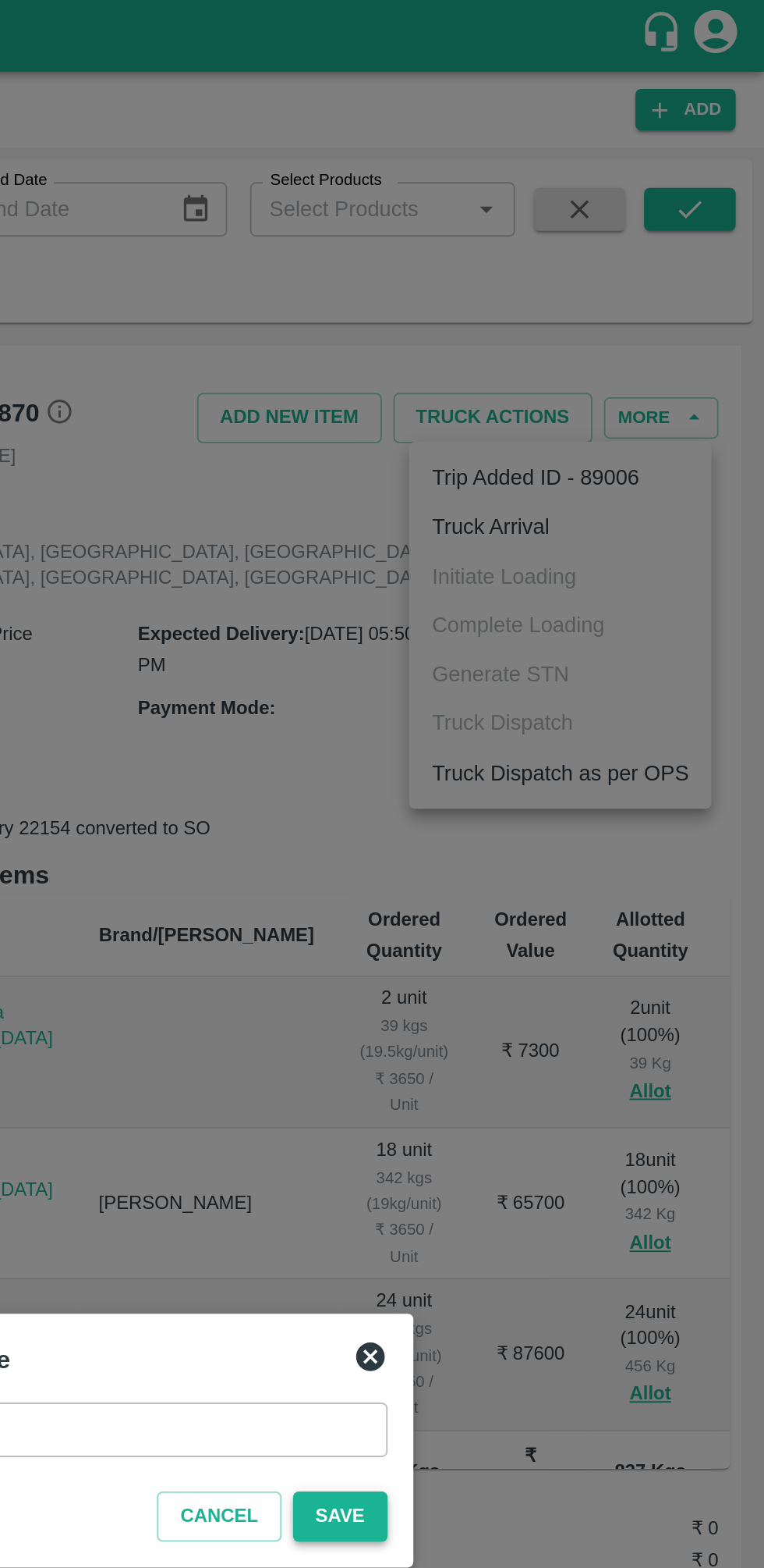
click at [546, 812] on button "Save" at bounding box center [533, 825] width 51 height 27
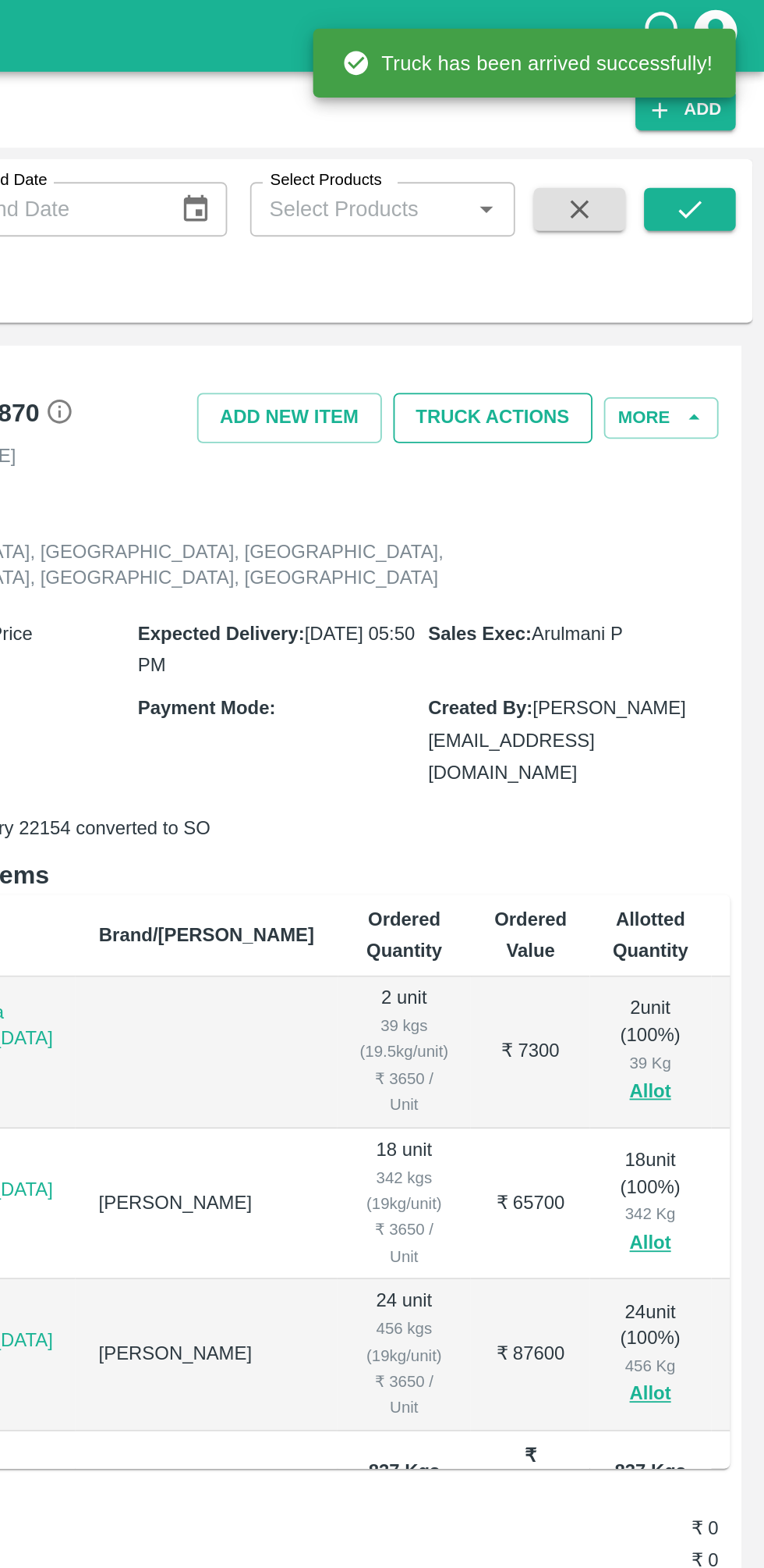
click at [649, 227] on button "Truck Actions" at bounding box center [616, 227] width 109 height 27
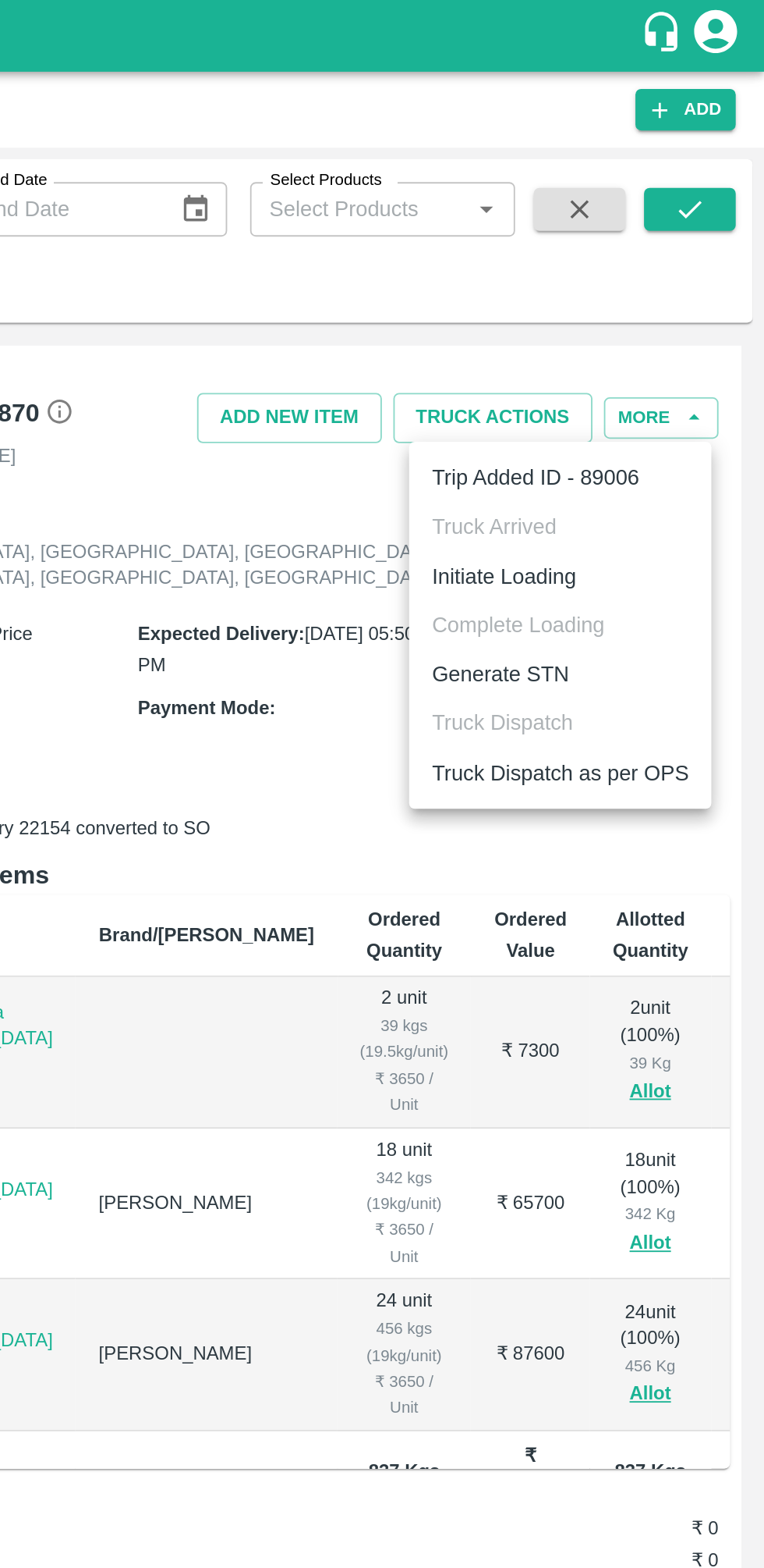
click at [667, 305] on li "Initiate Loading" at bounding box center [653, 314] width 164 height 27
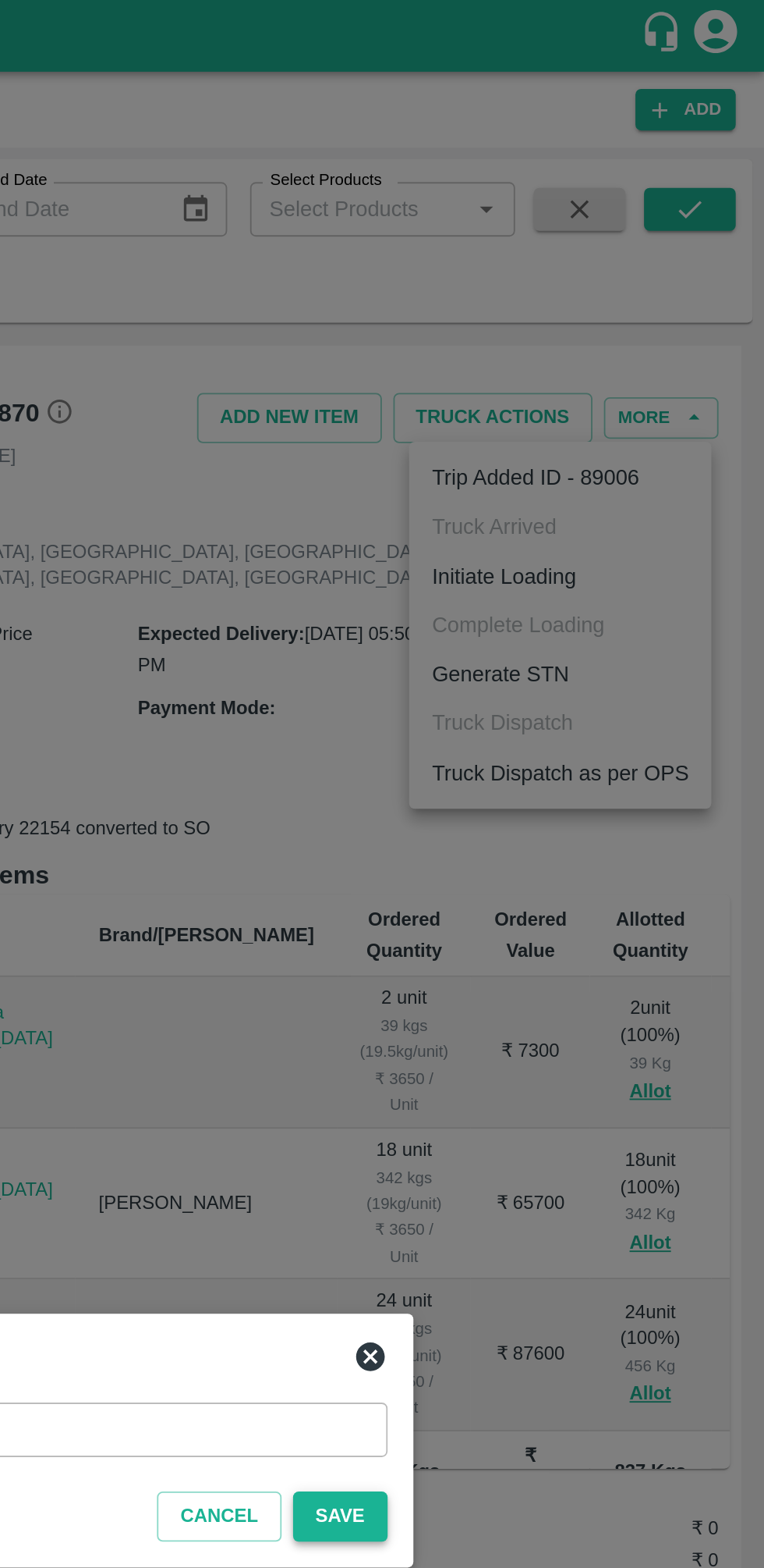
click at [527, 825] on button "Save" at bounding box center [533, 825] width 51 height 27
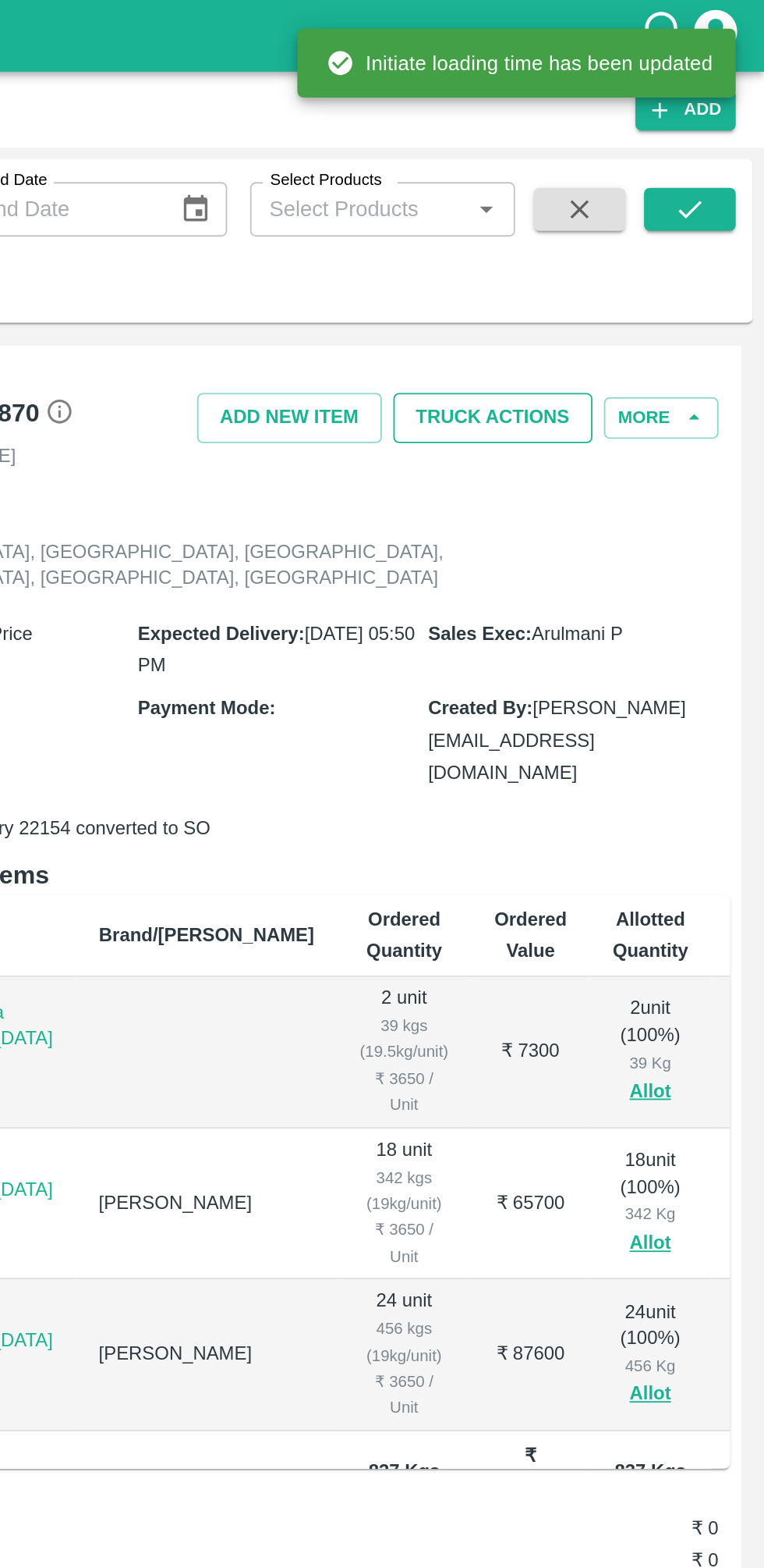
click at [647, 229] on button "Truck Actions" at bounding box center [616, 227] width 109 height 27
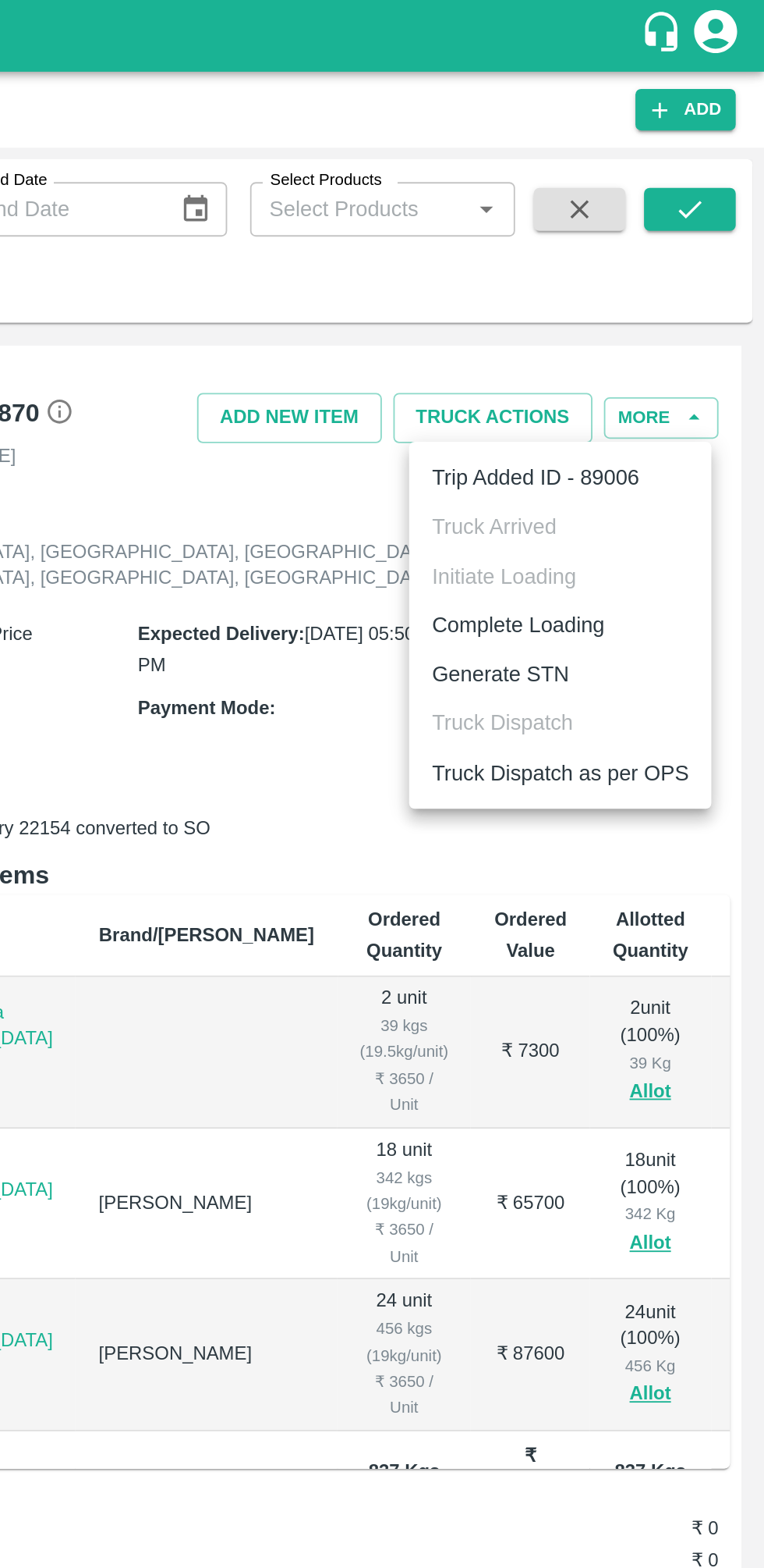
click at [672, 335] on li "Complete Loading" at bounding box center [653, 340] width 164 height 27
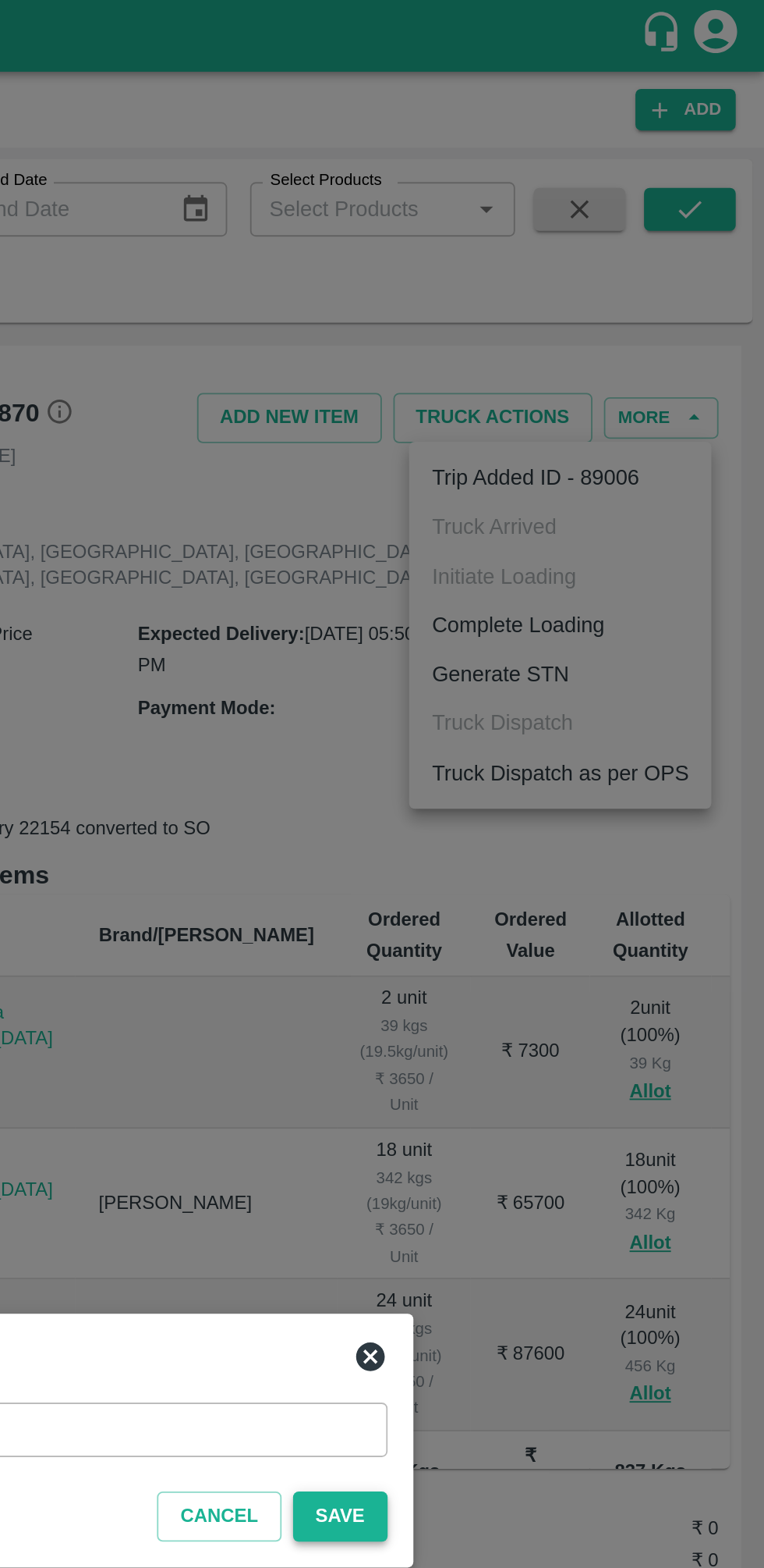
click at [535, 823] on button "Save" at bounding box center [533, 825] width 51 height 27
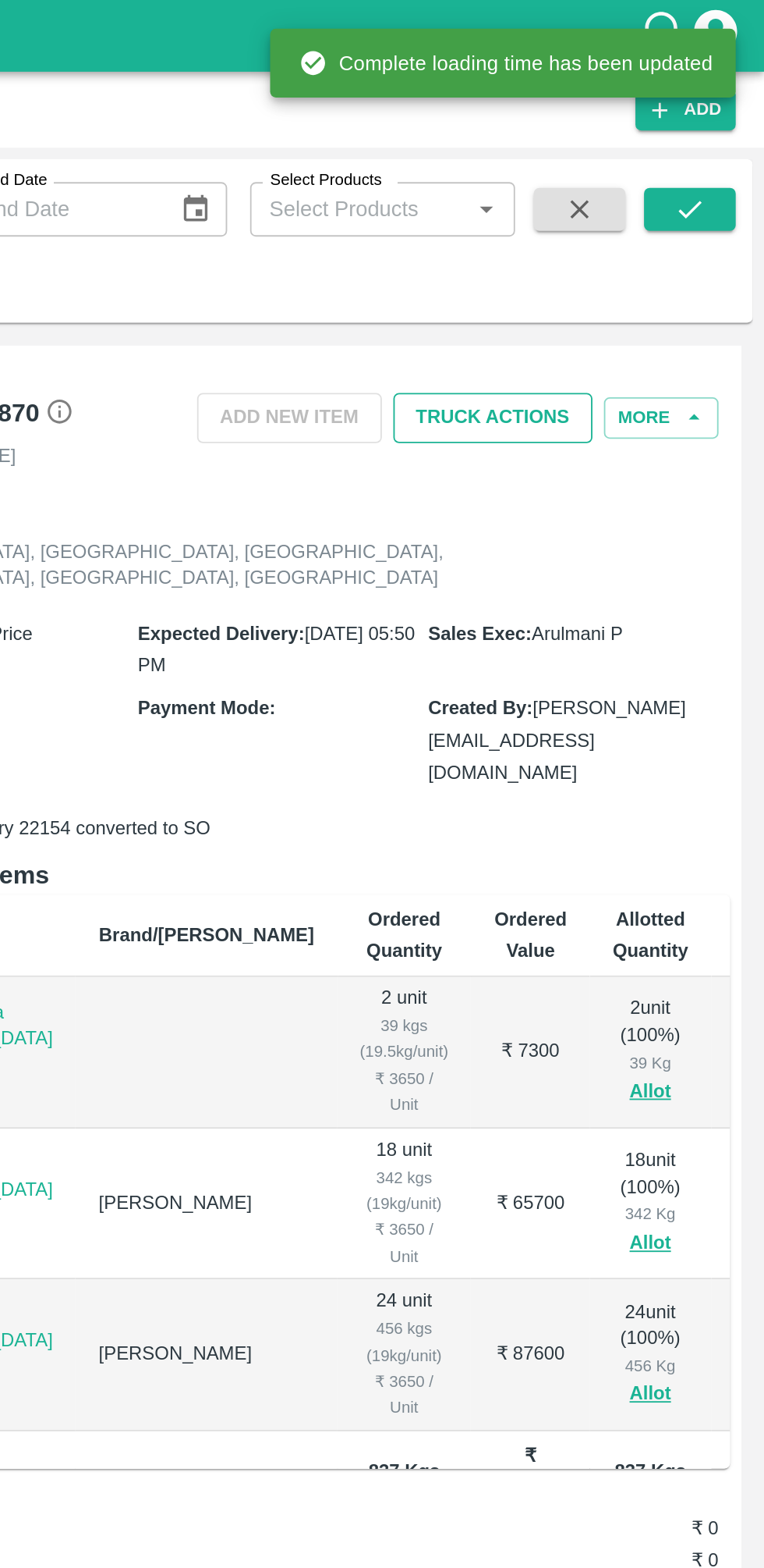
click at [639, 228] on button "Truck Actions" at bounding box center [616, 227] width 109 height 27
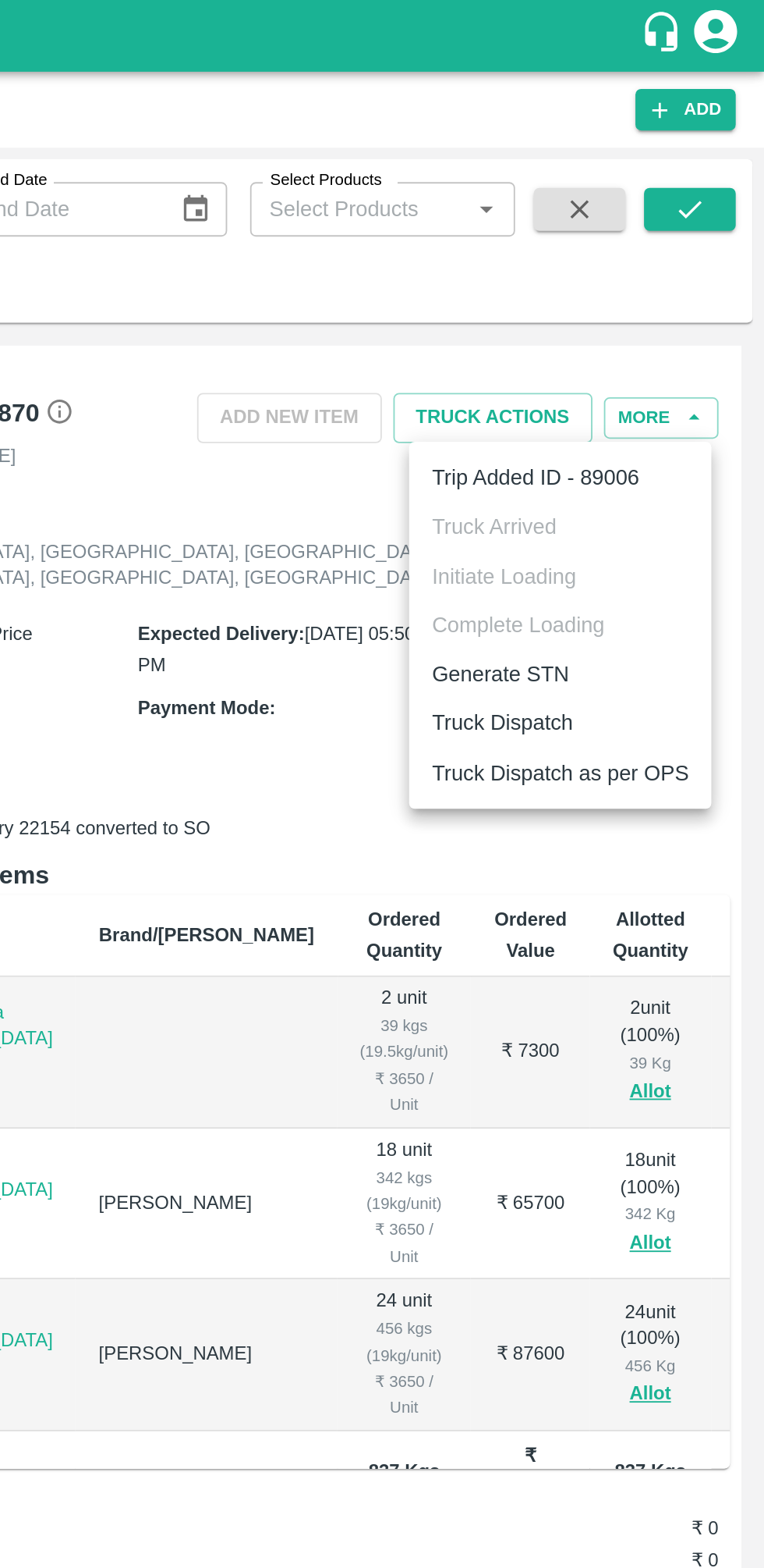
click at [660, 390] on li "Truck Dispatch" at bounding box center [653, 393] width 164 height 27
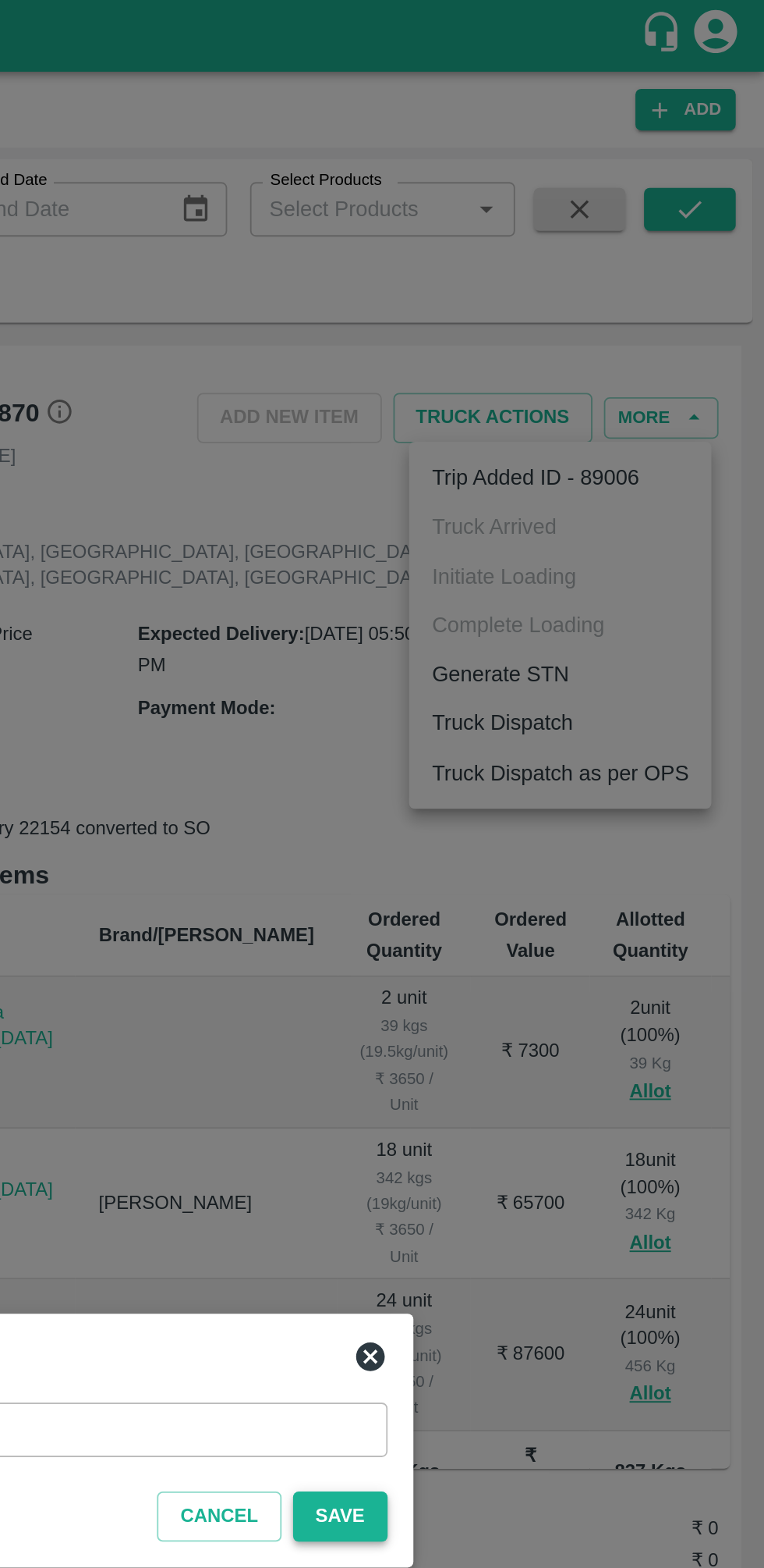
click at [537, 823] on button "Save" at bounding box center [533, 825] width 51 height 27
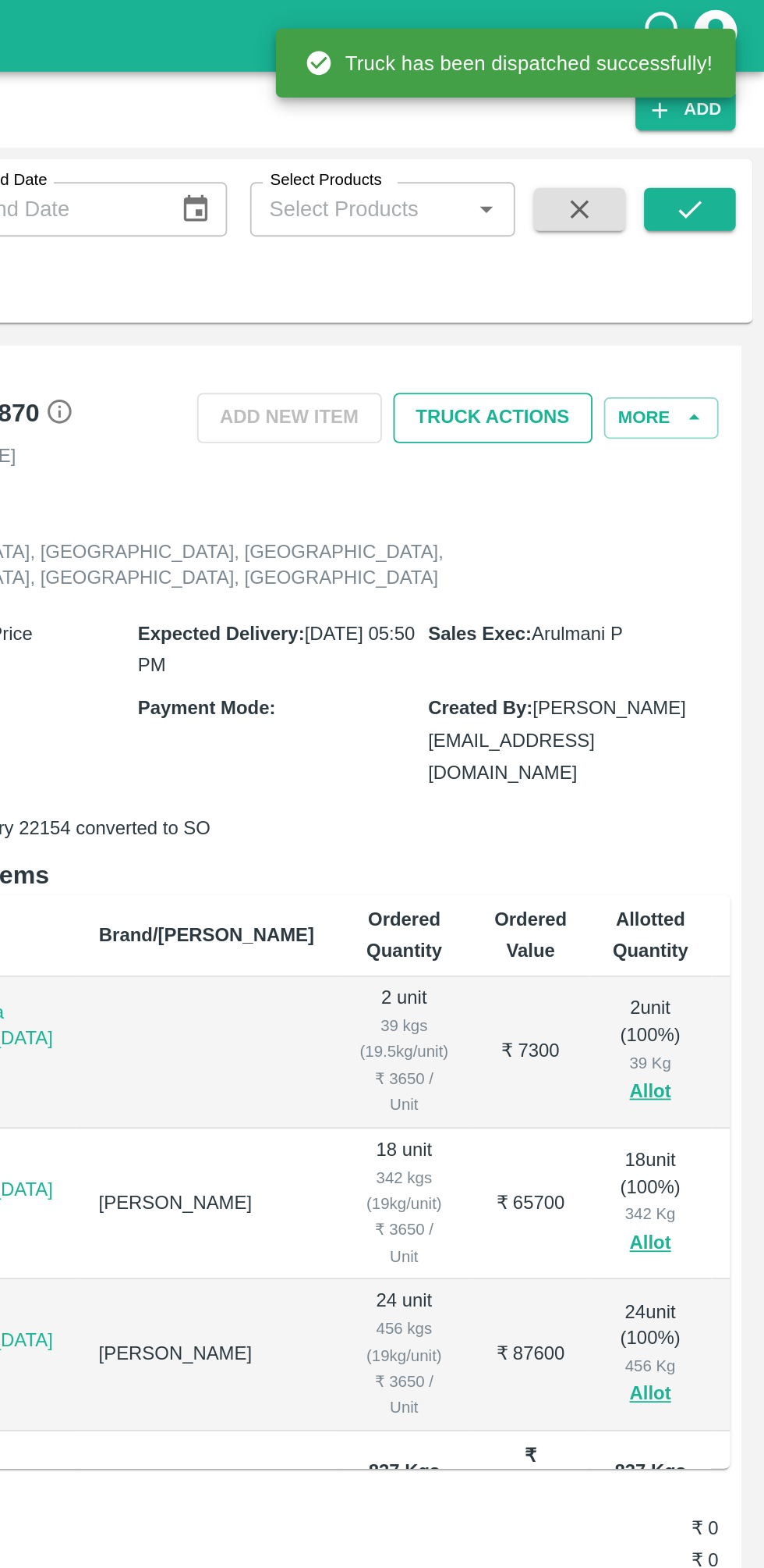
click at [649, 214] on button "Truck Actions" at bounding box center [616, 227] width 109 height 27
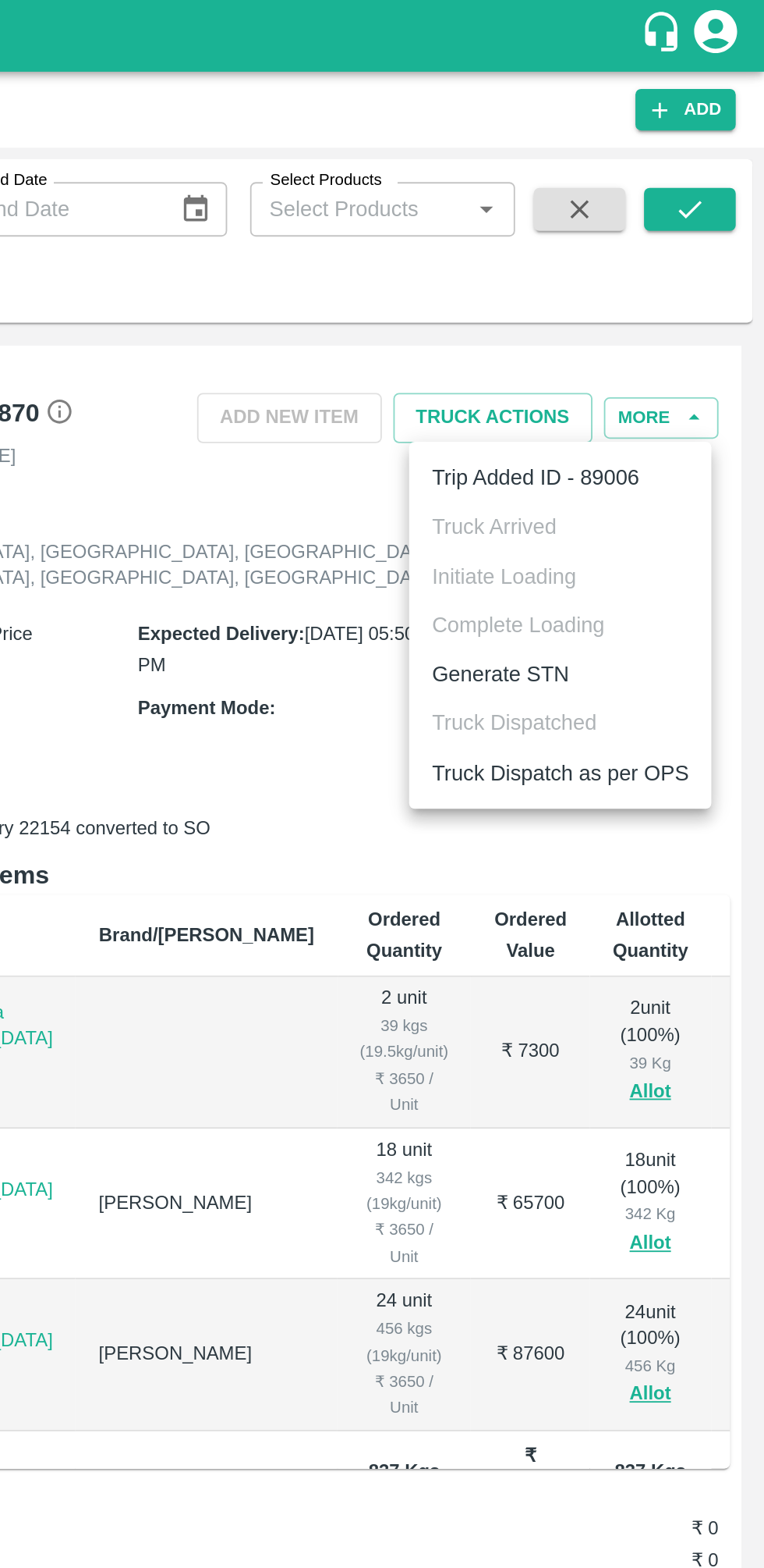
click at [668, 414] on li "Truck Dispatch as per OPS" at bounding box center [653, 421] width 164 height 27
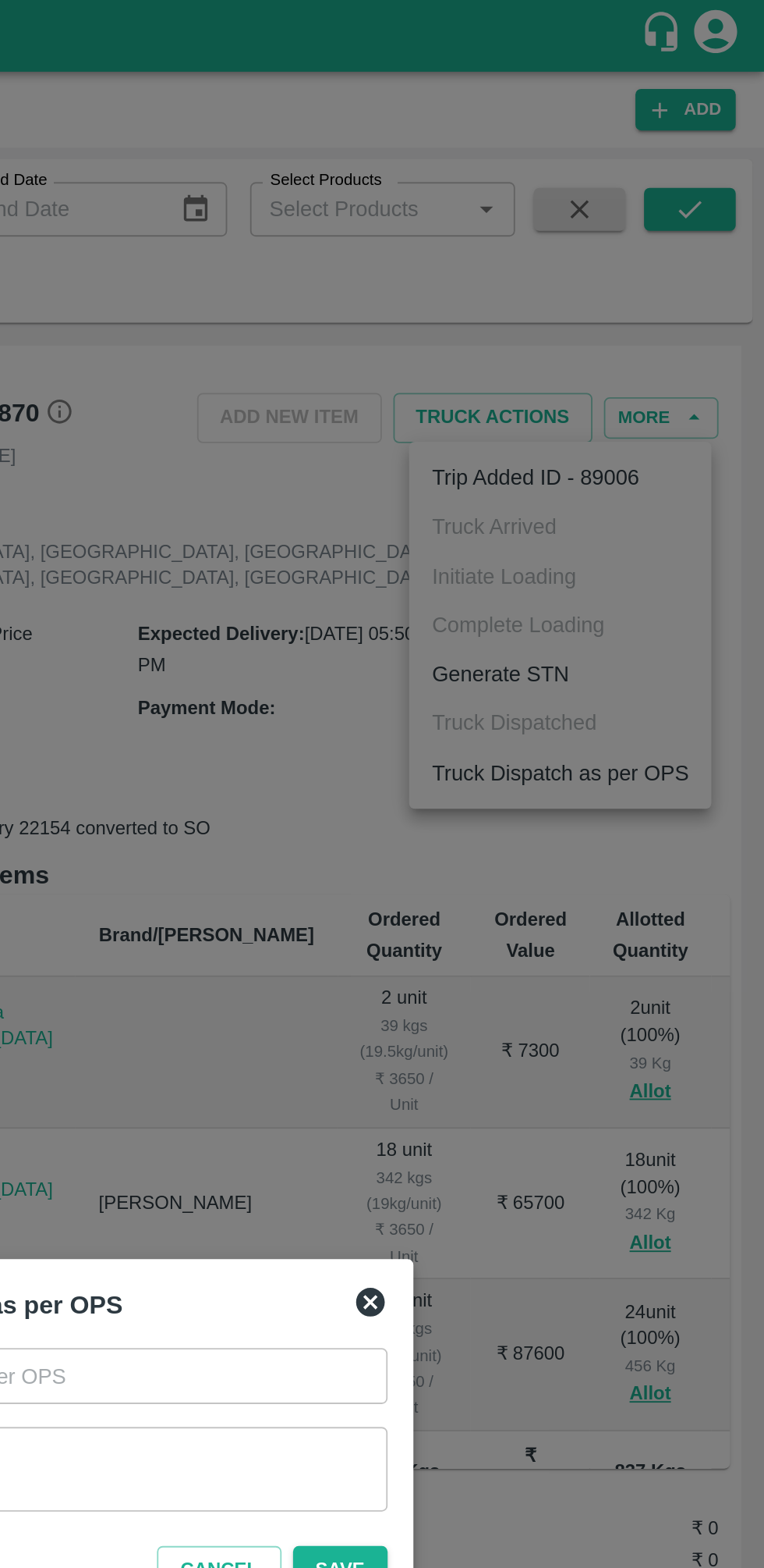
type input "[DATE] 05:30 PM"
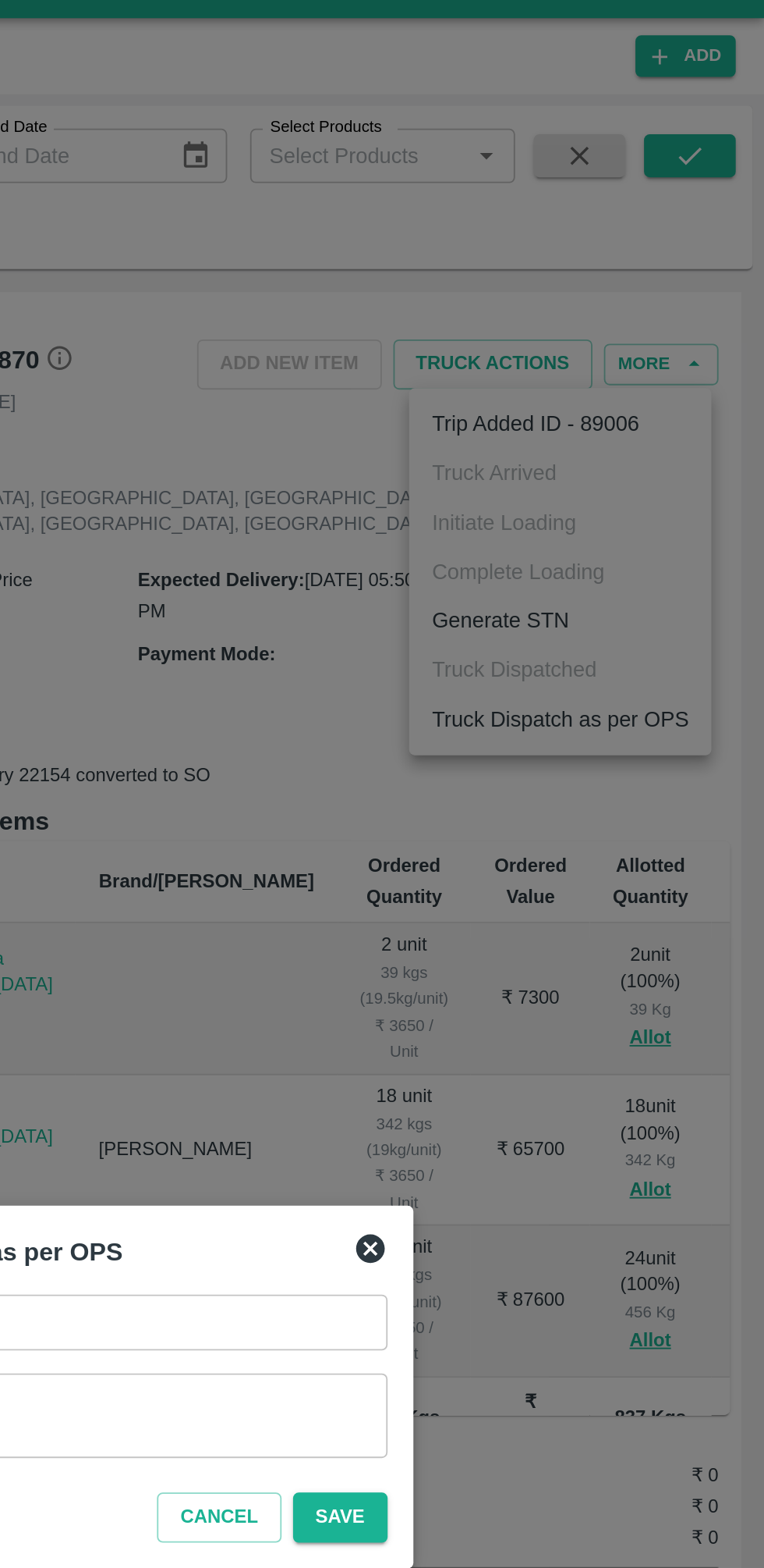
click at [486, 794] on textarea "Remarks   *" at bounding box center [382, 799] width 332 height 33
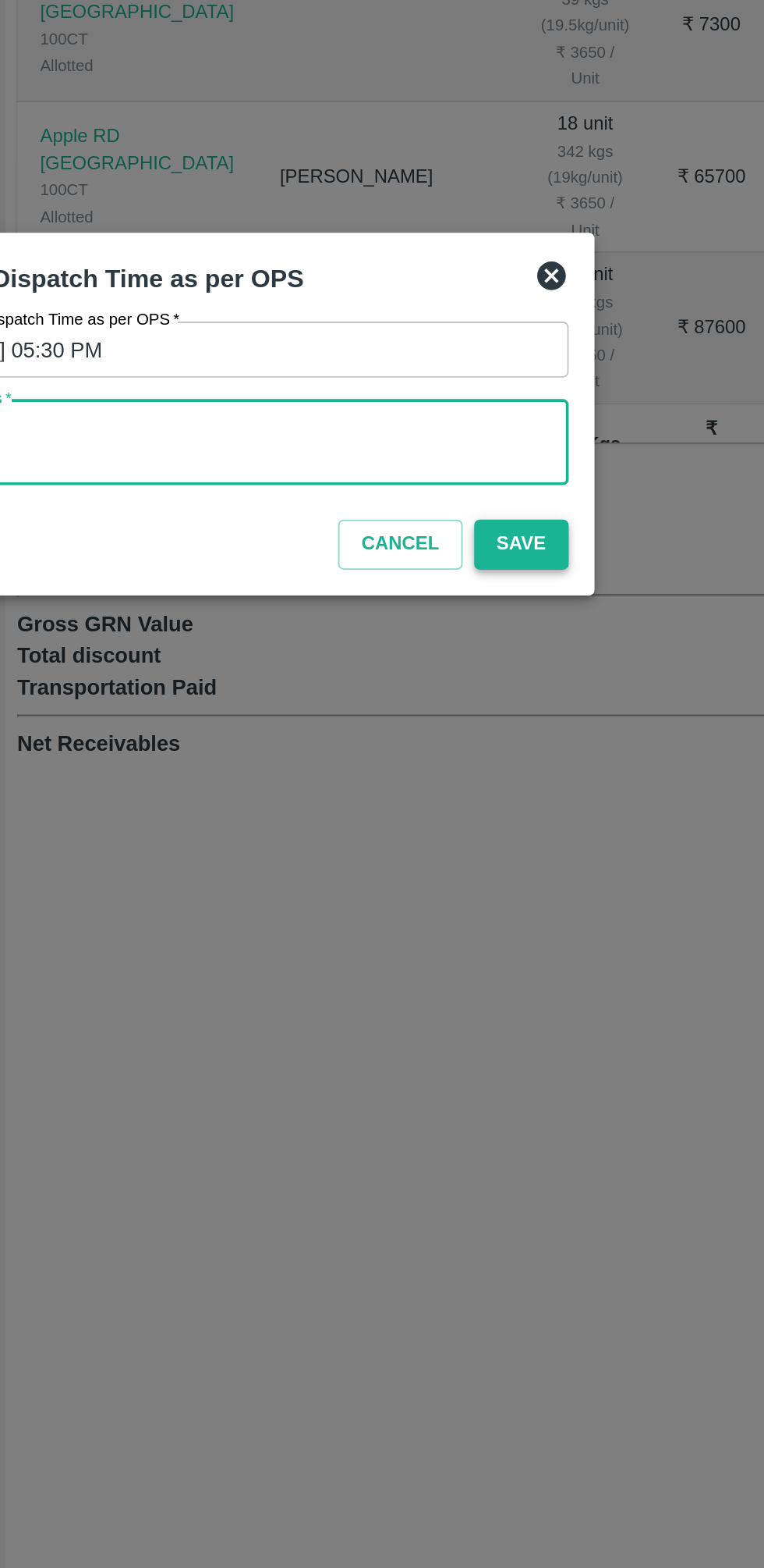
type textarea "Otd"
click at [531, 854] on button "Save" at bounding box center [533, 855] width 51 height 27
